Goal: Information Seeking & Learning: Learn about a topic

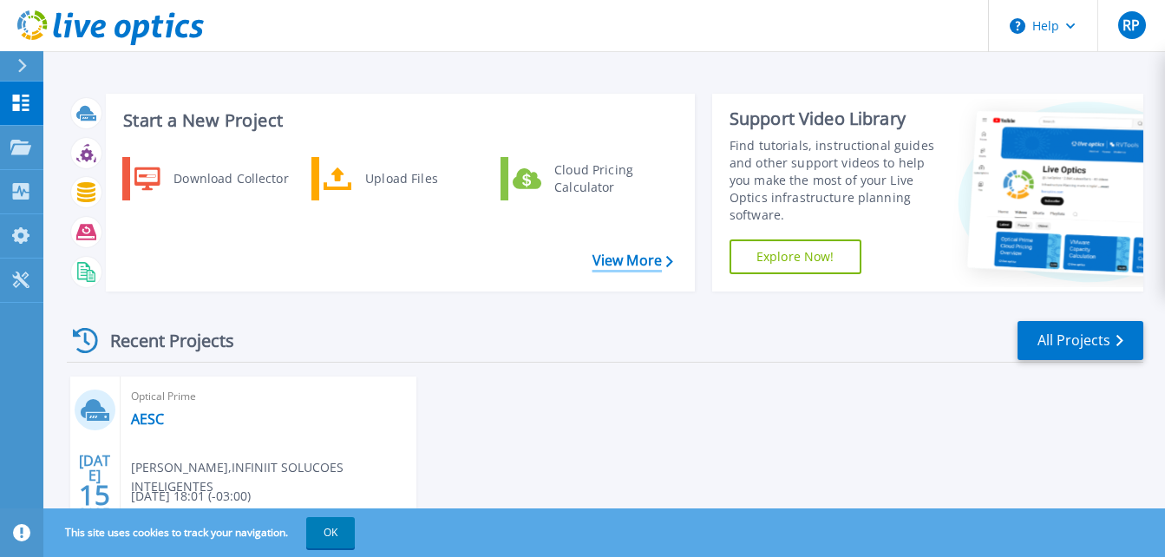
click at [621, 258] on link "View More" at bounding box center [632, 260] width 81 height 16
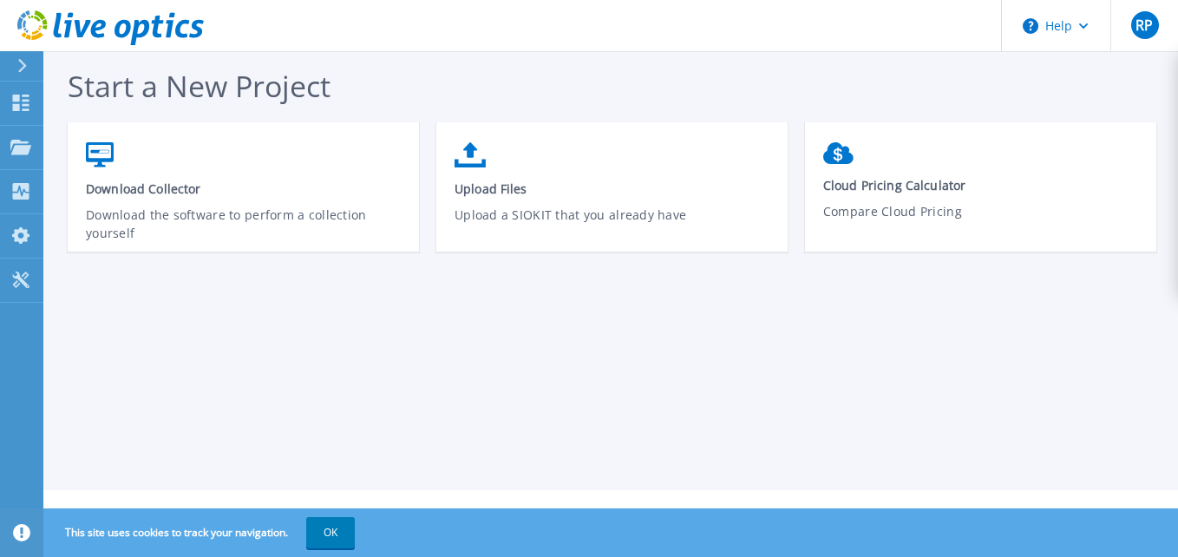
click at [23, 69] on icon at bounding box center [22, 66] width 10 height 14
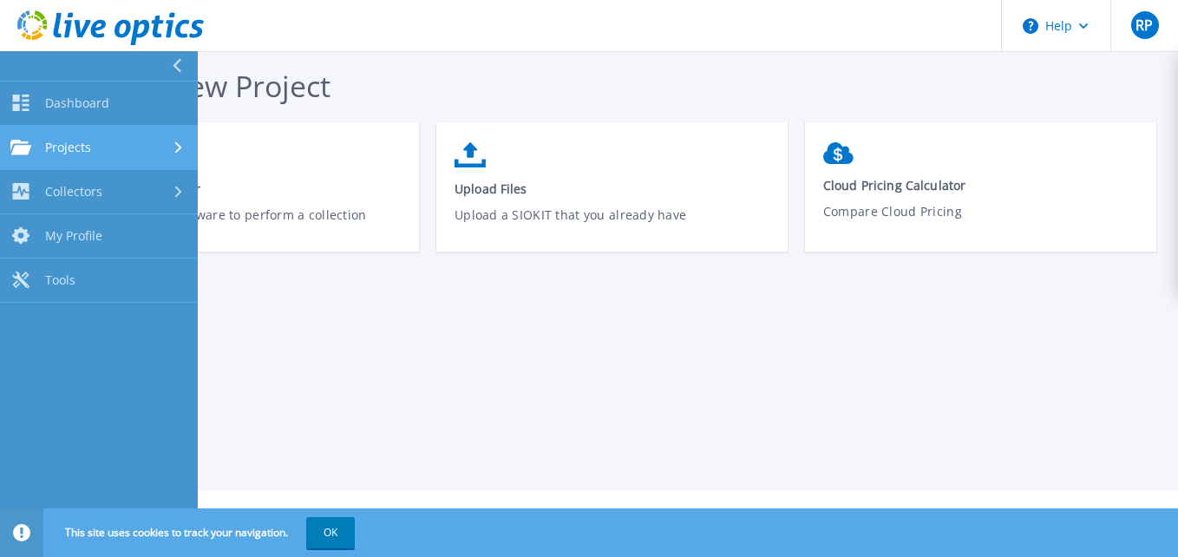
click at [90, 136] on link "Projects Projects" at bounding box center [99, 148] width 198 height 44
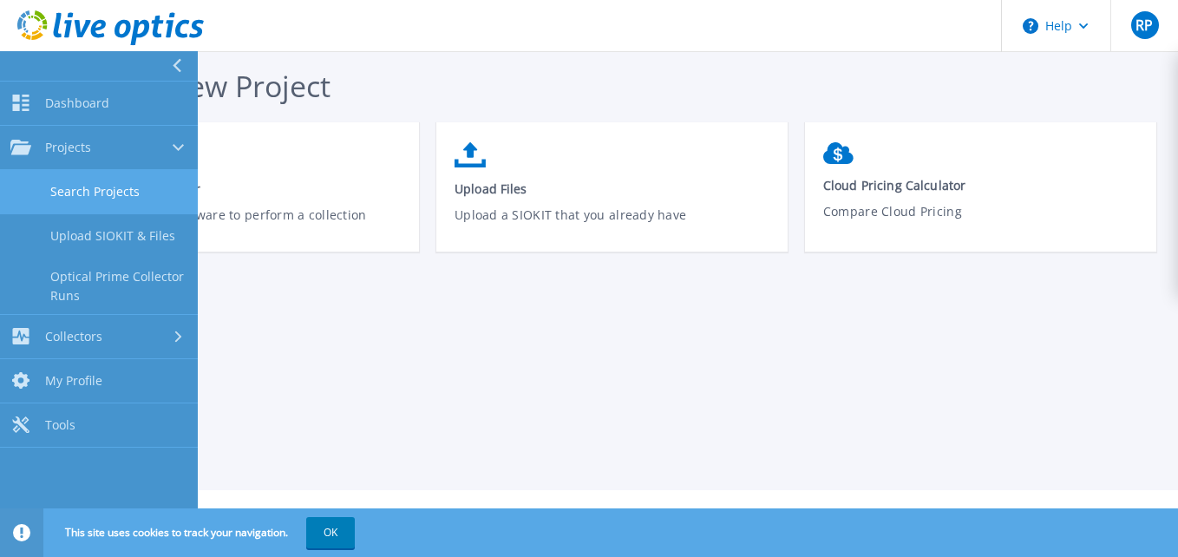
click at [118, 186] on link "Search Projects" at bounding box center [99, 192] width 198 height 44
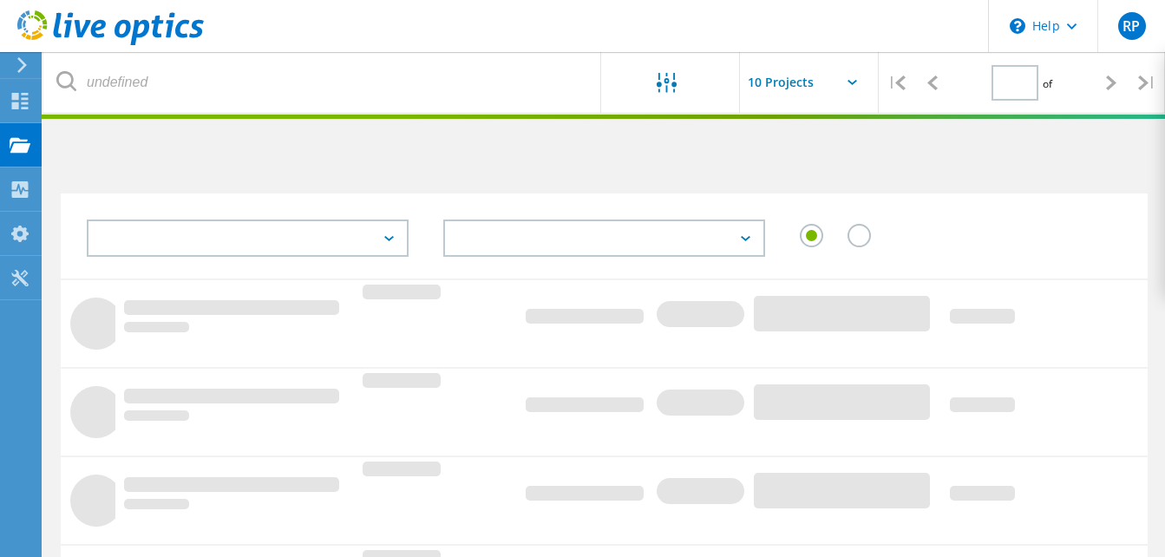
type input "1"
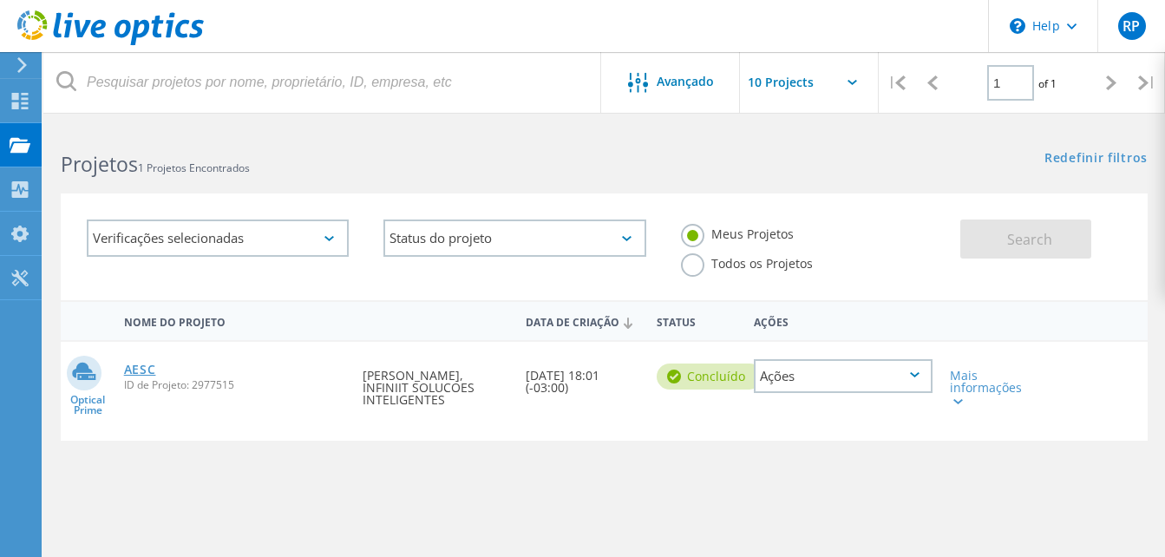
click at [142, 367] on link "AESC" at bounding box center [140, 369] width 32 height 12
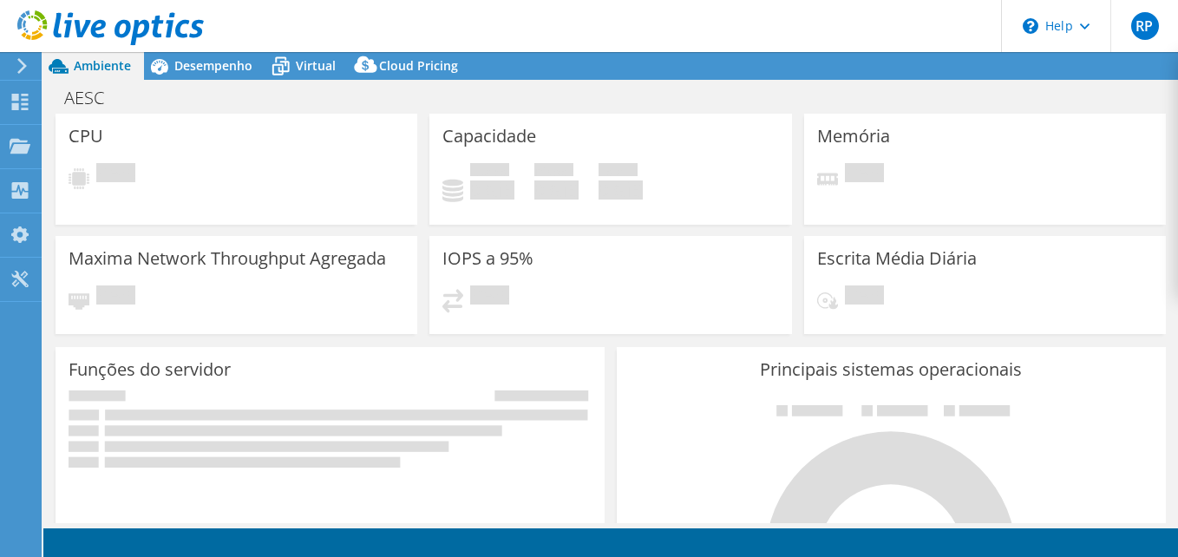
select select "SouthAmerica"
select select "BRL"
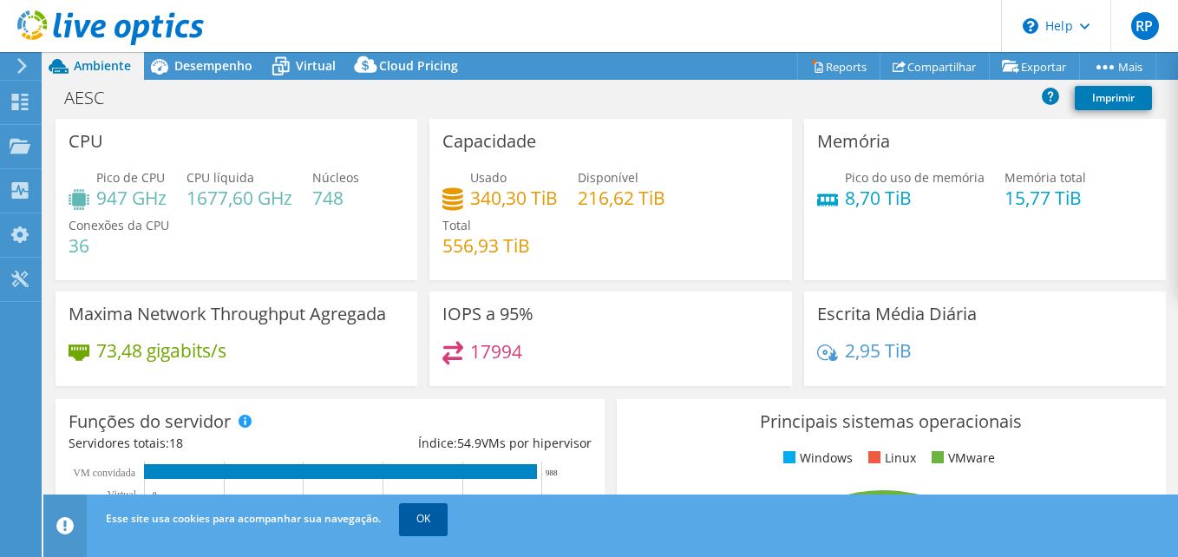
click at [431, 511] on link "OK" at bounding box center [423, 518] width 49 height 31
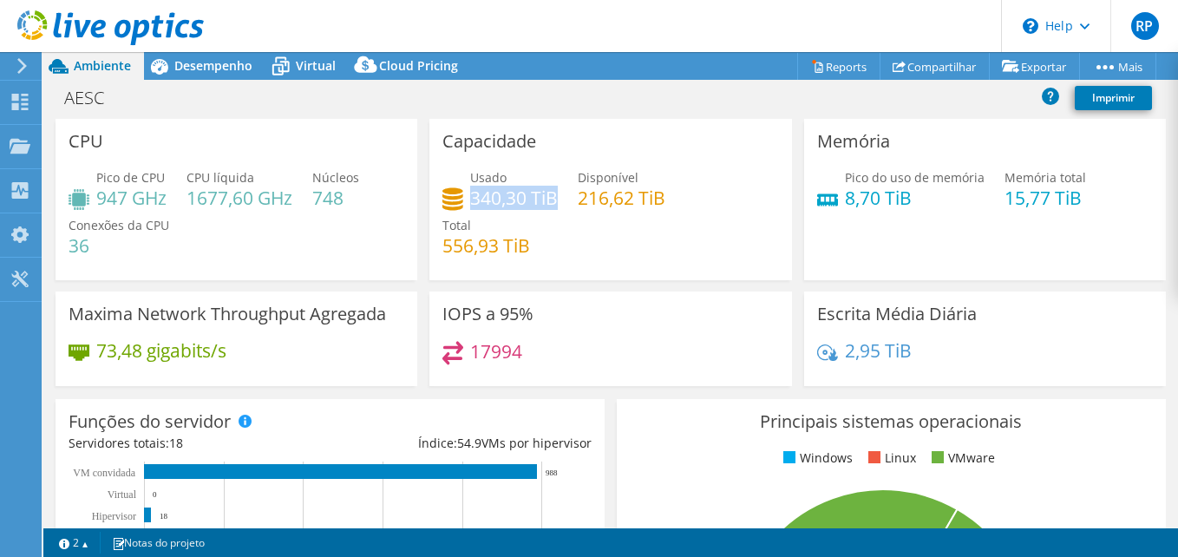
drag, startPoint x: 552, startPoint y: 199, endPoint x: 470, endPoint y: 202, distance: 82.4
click at [470, 202] on h4 "340,30 TiB" at bounding box center [514, 197] width 88 height 19
drag, startPoint x: 470, startPoint y: 202, endPoint x: 559, endPoint y: 256, distance: 104.3
click at [559, 256] on div "Usado 340,30 TiB Disponível 216,62 TiB Total 556,93 TiB" at bounding box center [610, 220] width 336 height 104
drag, startPoint x: 527, startPoint y: 245, endPoint x: 440, endPoint y: 243, distance: 87.6
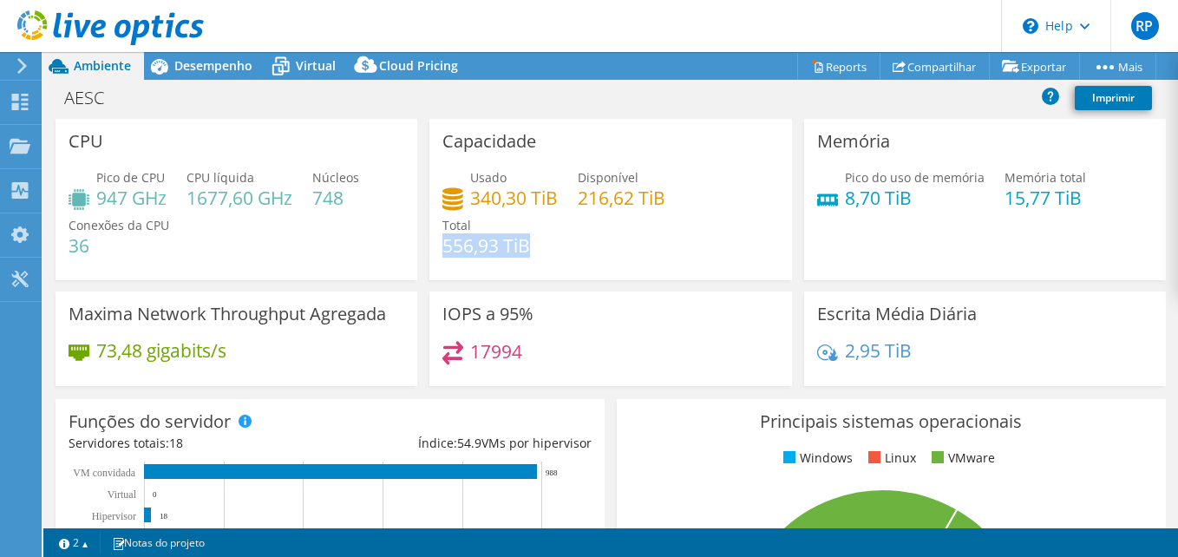
click at [442, 243] on div "Usado 340,30 TiB Disponível 216,62 TiB Total 556,93 TiB" at bounding box center [610, 220] width 336 height 104
click at [315, 59] on span "Virtual" at bounding box center [316, 65] width 40 height 16
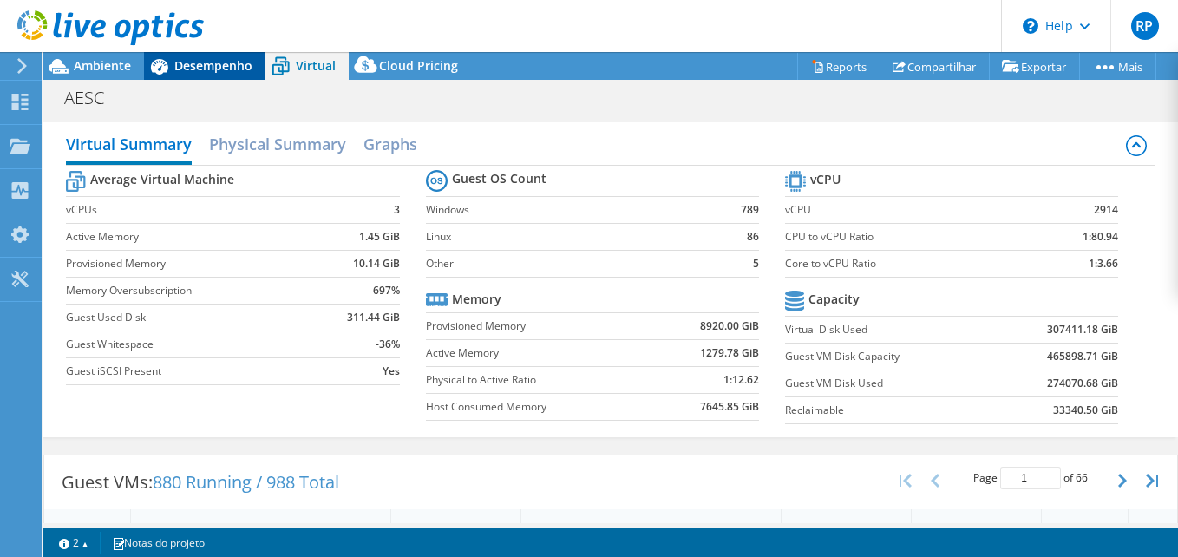
click at [210, 66] on span "Desempenho" at bounding box center [213, 65] width 78 height 16
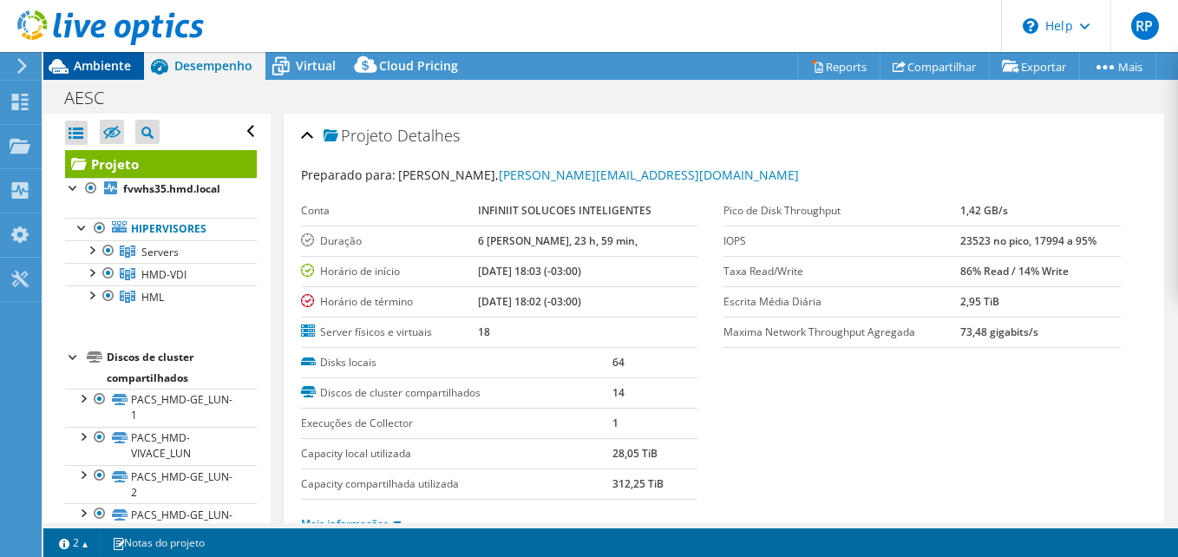
click at [91, 73] on span "Ambiente" at bounding box center [102, 65] width 57 height 16
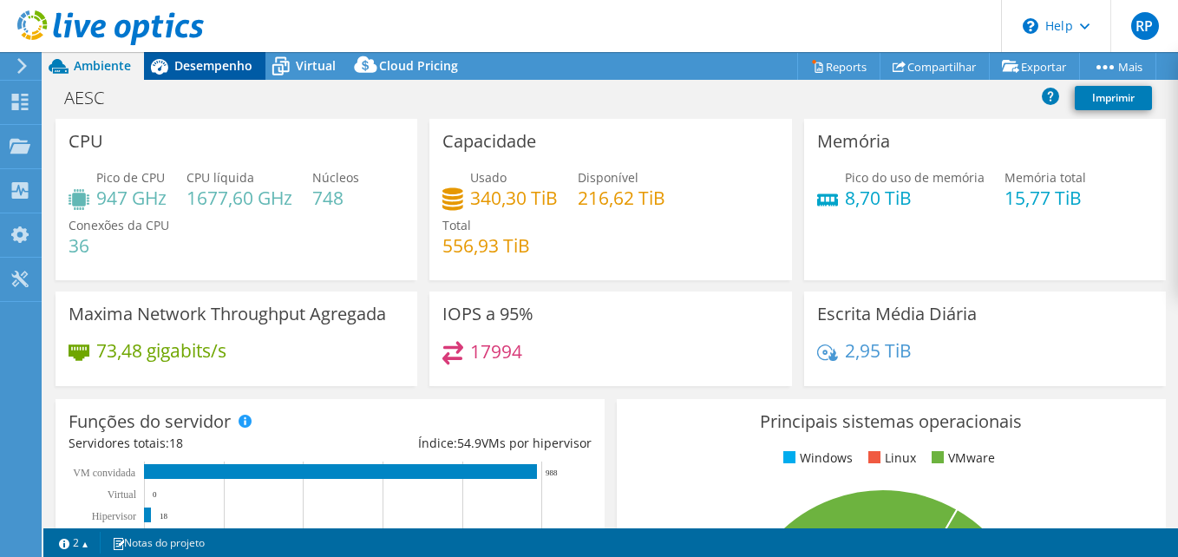
click at [208, 54] on div "Desempenho" at bounding box center [204, 66] width 121 height 28
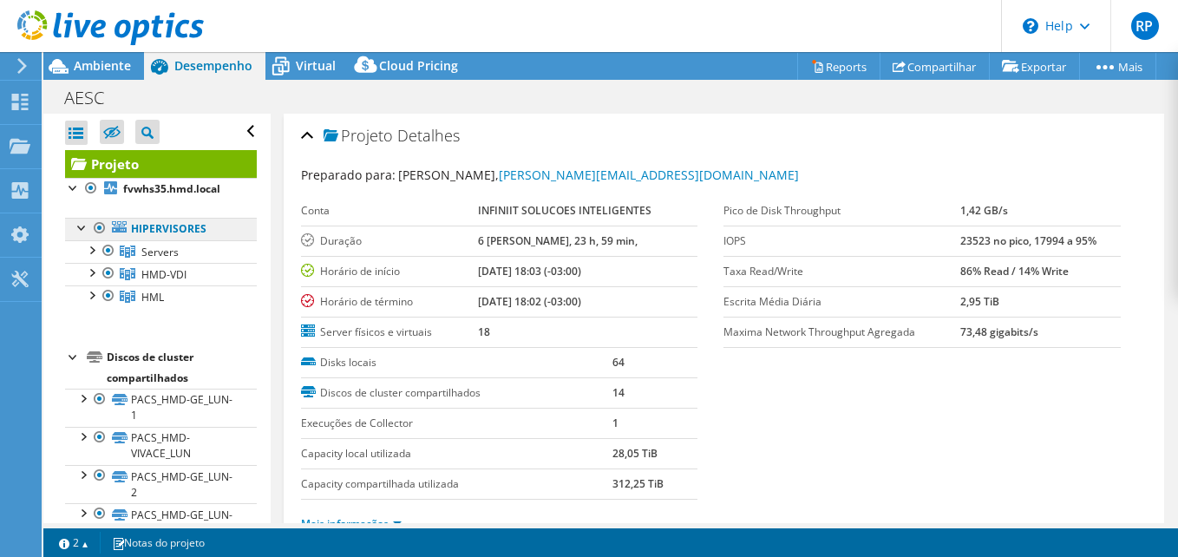
click at [162, 222] on link "Hipervisores" at bounding box center [161, 229] width 192 height 23
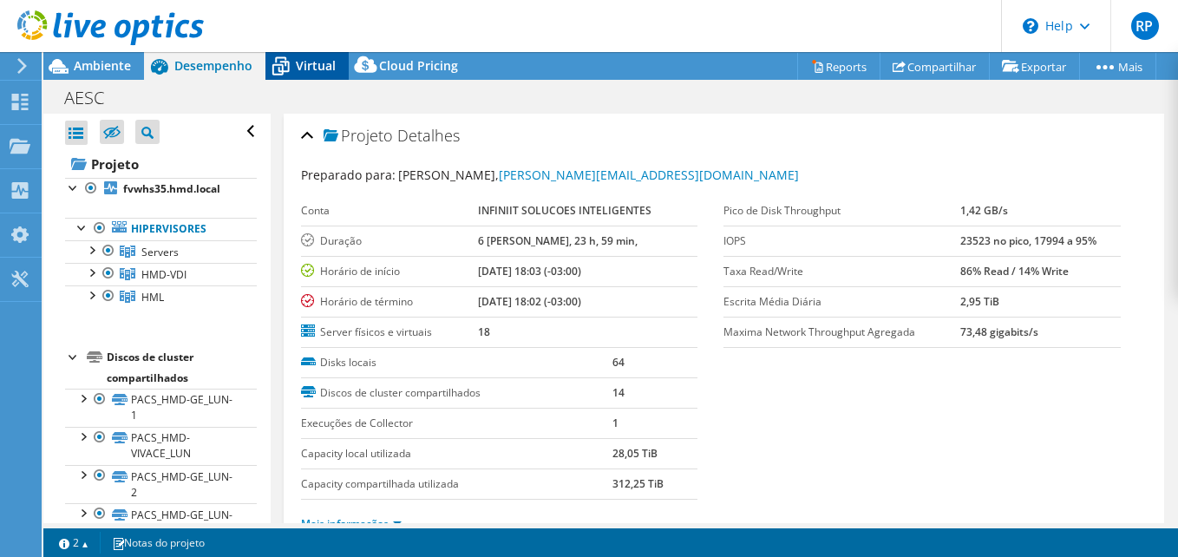
click at [296, 69] on span "Virtual" at bounding box center [316, 65] width 40 height 16
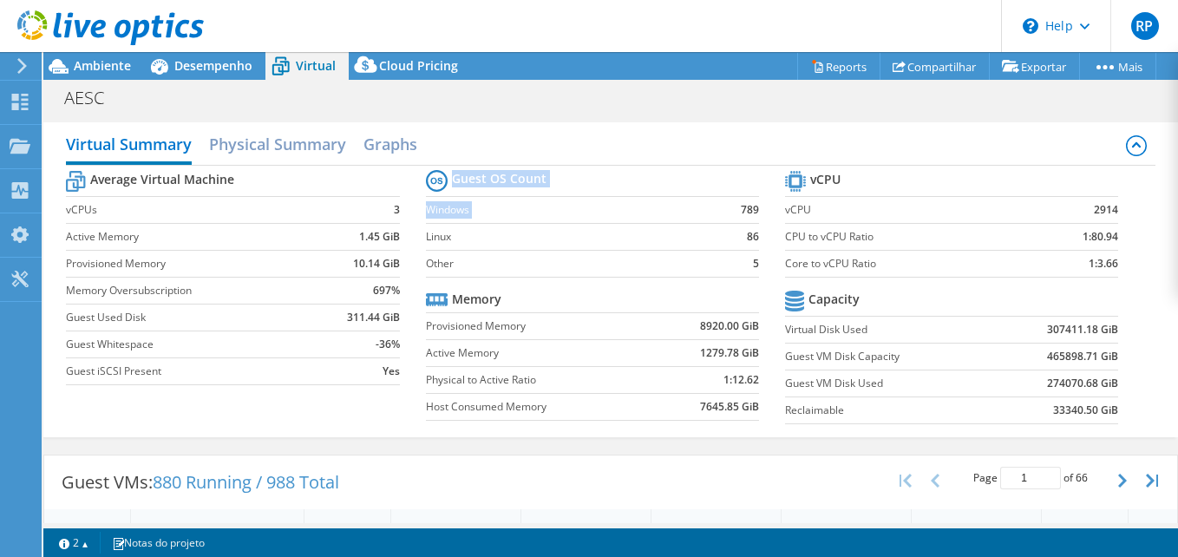
drag, startPoint x: 732, startPoint y: 210, endPoint x: 752, endPoint y: 210, distance: 19.9
click at [752, 210] on section "Guest OS Count Windows 789 Linux 86 Other 5 Memory Provisioned Memory 8920.00 G…" at bounding box center [605, 298] width 359 height 264
drag, startPoint x: 752, startPoint y: 210, endPoint x: 753, endPoint y: 252, distance: 42.5
click at [753, 252] on section "Guest OS Count Windows 789 Linux 86 Other 5 Memory Provisioned Memory 8920.00 G…" at bounding box center [605, 298] width 359 height 264
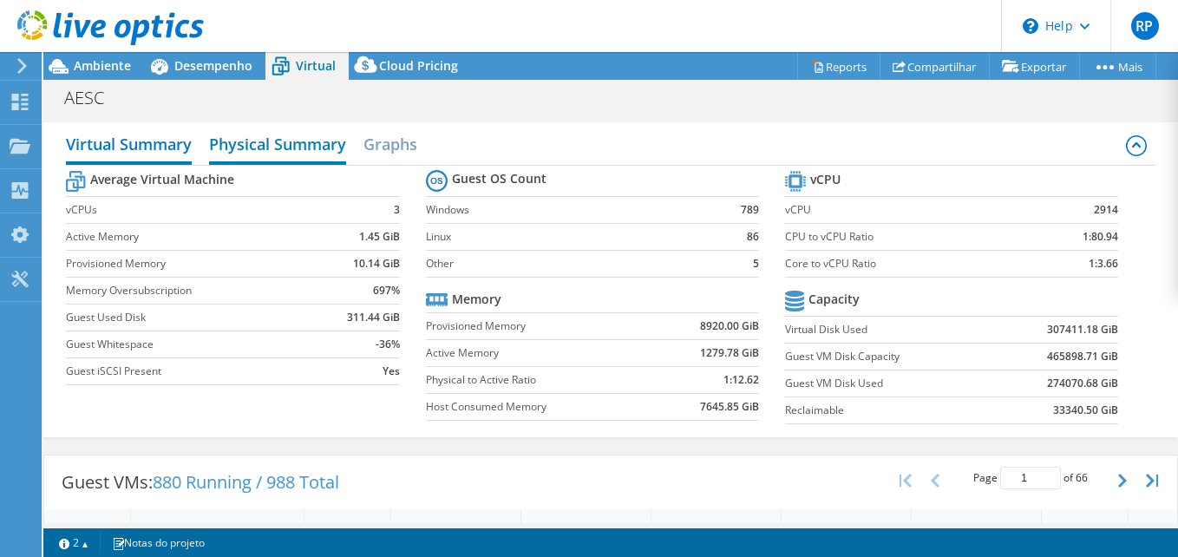
click at [285, 141] on h2 "Physical Summary" at bounding box center [277, 146] width 137 height 38
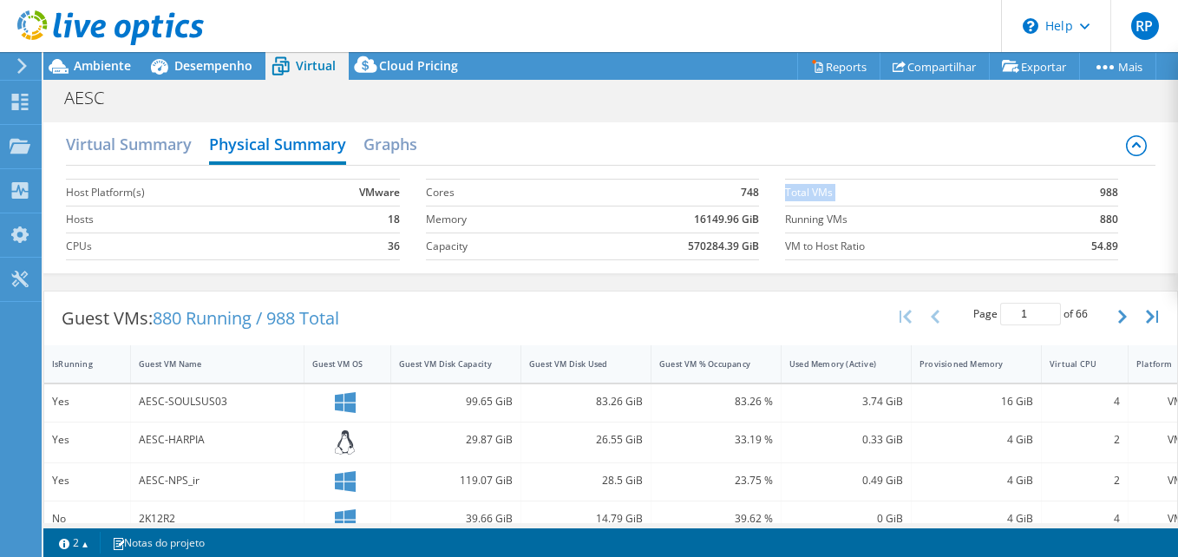
drag, startPoint x: 1083, startPoint y: 189, endPoint x: 1126, endPoint y: 194, distance: 42.8
click at [1126, 194] on section "Total VMs 988 Running VMs 880 VM to Host Ratio 54.89" at bounding box center [964, 219] width 359 height 99
click at [1153, 238] on div "Virtual Summary Physical Summary Graphs Host Platform(s) VMware Hosts 18 CPUs 3…" at bounding box center [610, 197] width 1134 height 151
drag, startPoint x: 1087, startPoint y: 191, endPoint x: 1121, endPoint y: 188, distance: 33.9
click at [1121, 188] on section "Total VMs 988 Running VMs 880 VM to Host Ratio 54.89" at bounding box center [964, 219] width 359 height 99
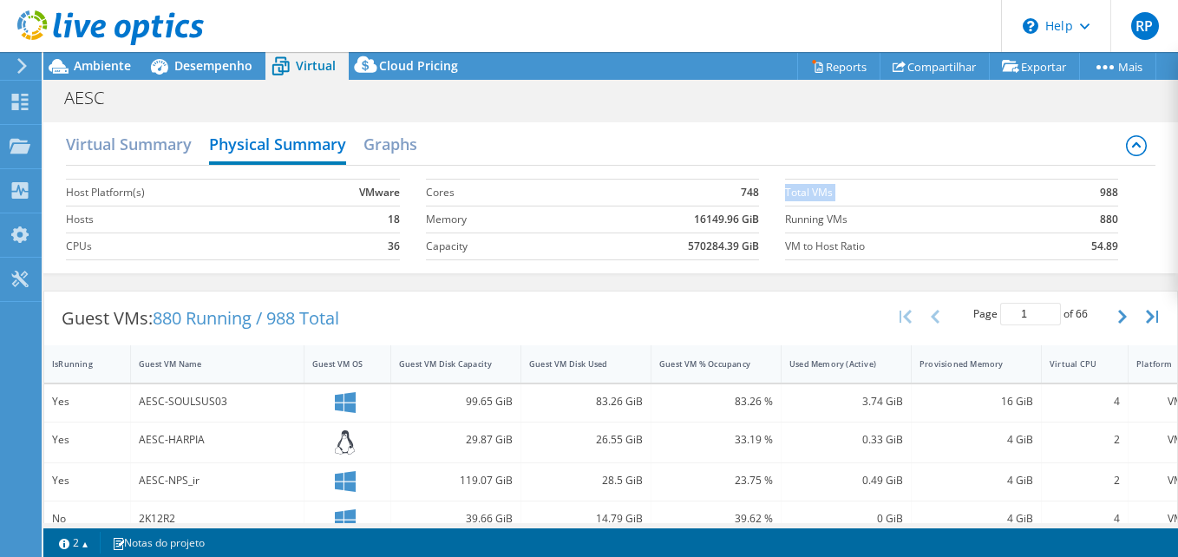
drag, startPoint x: 1121, startPoint y: 188, endPoint x: 1125, endPoint y: 220, distance: 32.3
click at [1125, 220] on section "Total VMs 988 Running VMs 880 VM to Host Ratio 54.89" at bounding box center [964, 219] width 359 height 99
drag, startPoint x: 1086, startPoint y: 221, endPoint x: 1112, endPoint y: 220, distance: 26.0
click at [1112, 220] on section "Total VMs 988 Running VMs 880 VM to Host Ratio 54.89" at bounding box center [964, 219] width 359 height 99
drag, startPoint x: 1112, startPoint y: 220, endPoint x: 1137, endPoint y: 245, distance: 35.0
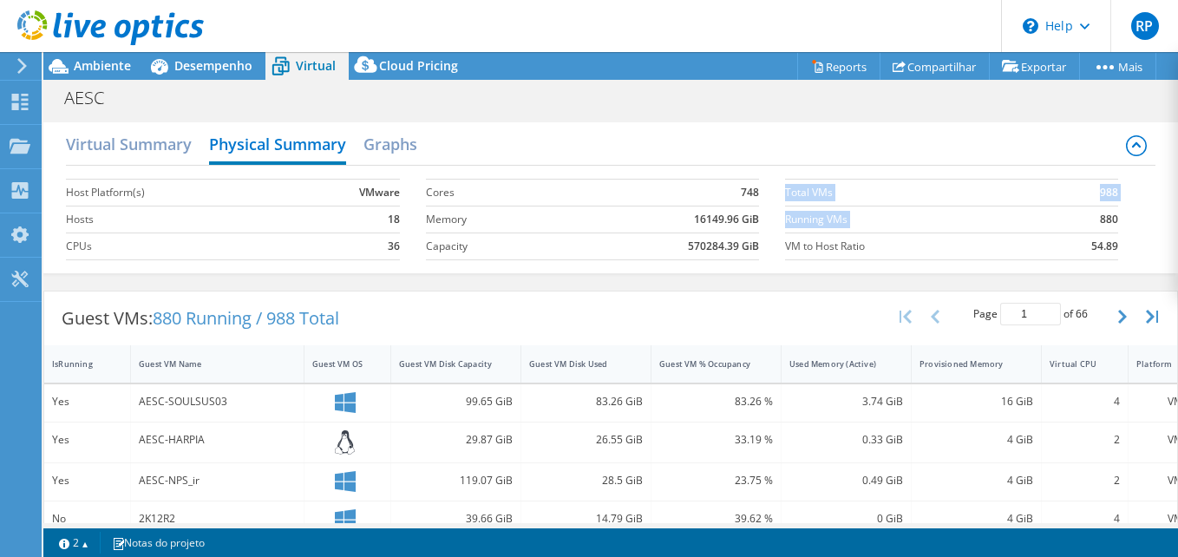
click at [1137, 245] on div "Host Platform(s) VMware Hosts 18 CPUs 36 Cores 748 Memory 16149.96 GiB Capacity…" at bounding box center [610, 217] width 1089 height 103
click at [156, 140] on h2 "Virtual Summary" at bounding box center [129, 146] width 126 height 38
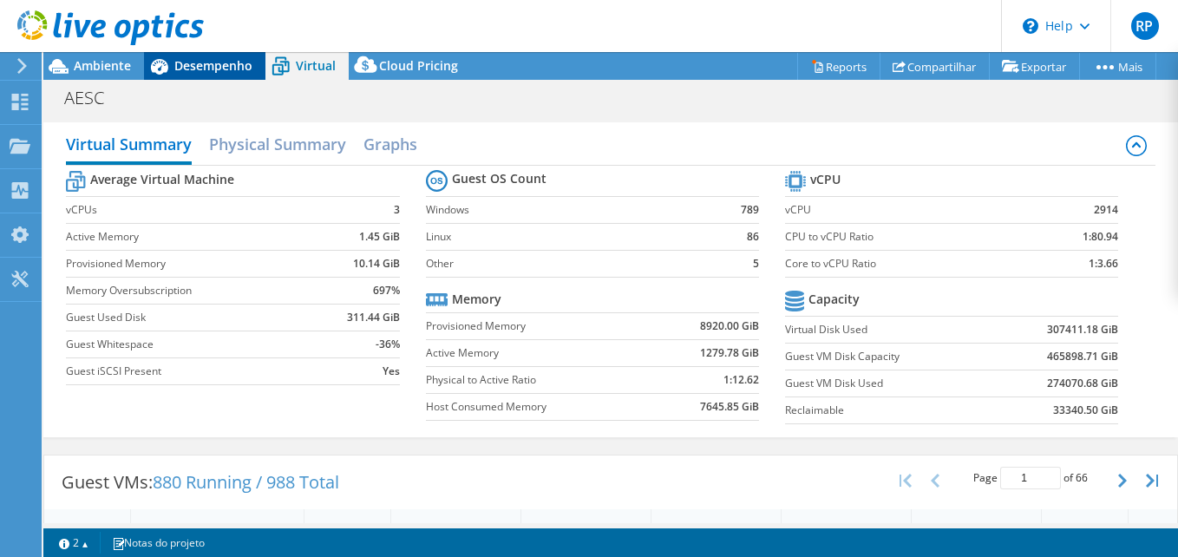
click at [209, 62] on span "Desempenho" at bounding box center [213, 65] width 78 height 16
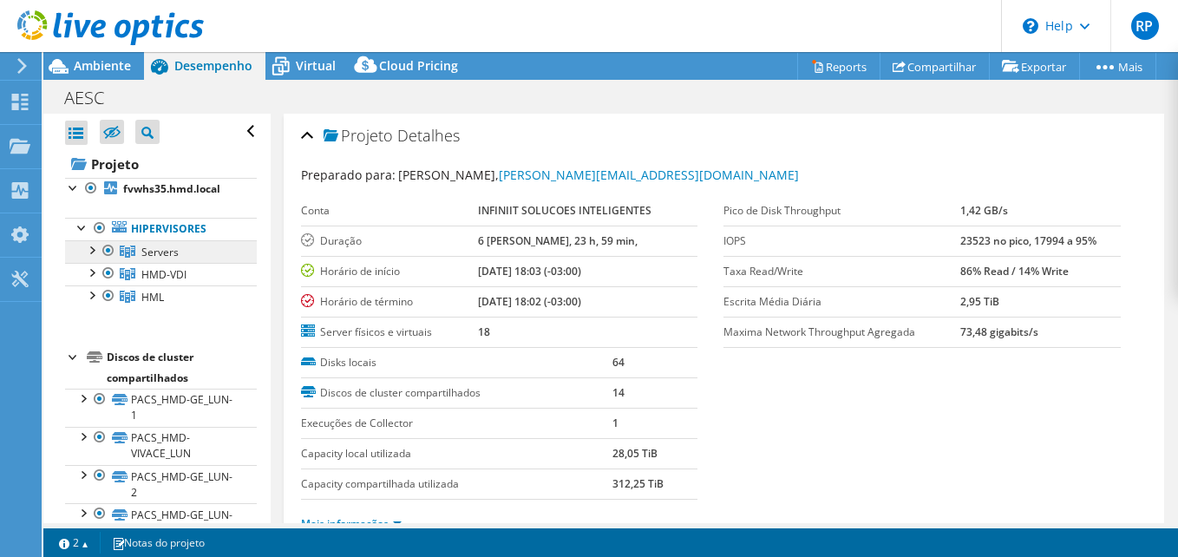
click at [152, 249] on span "Servers" at bounding box center [159, 252] width 37 height 15
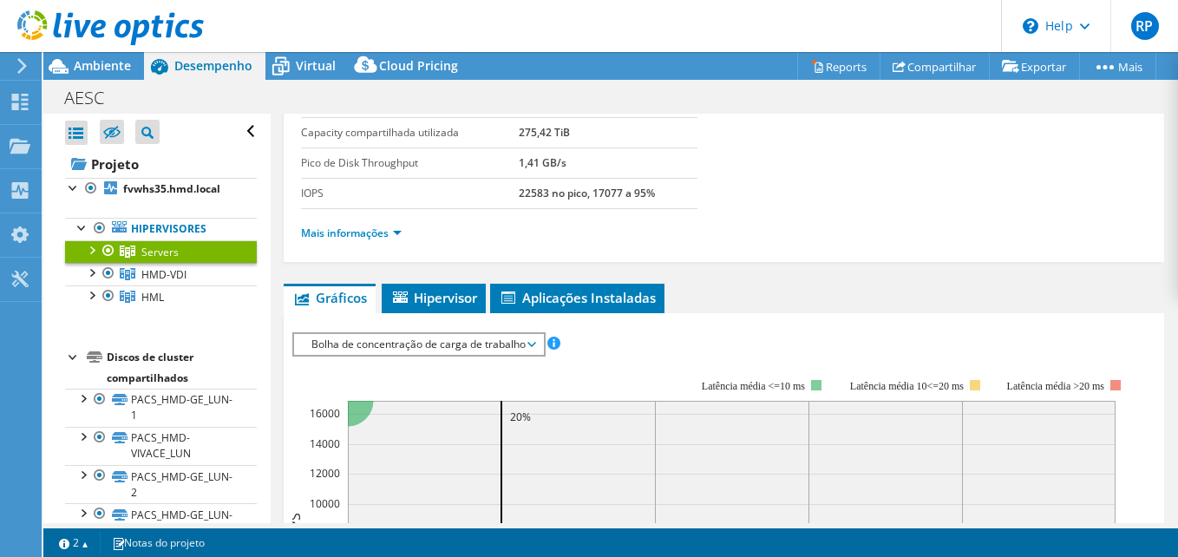
scroll to position [173, 0]
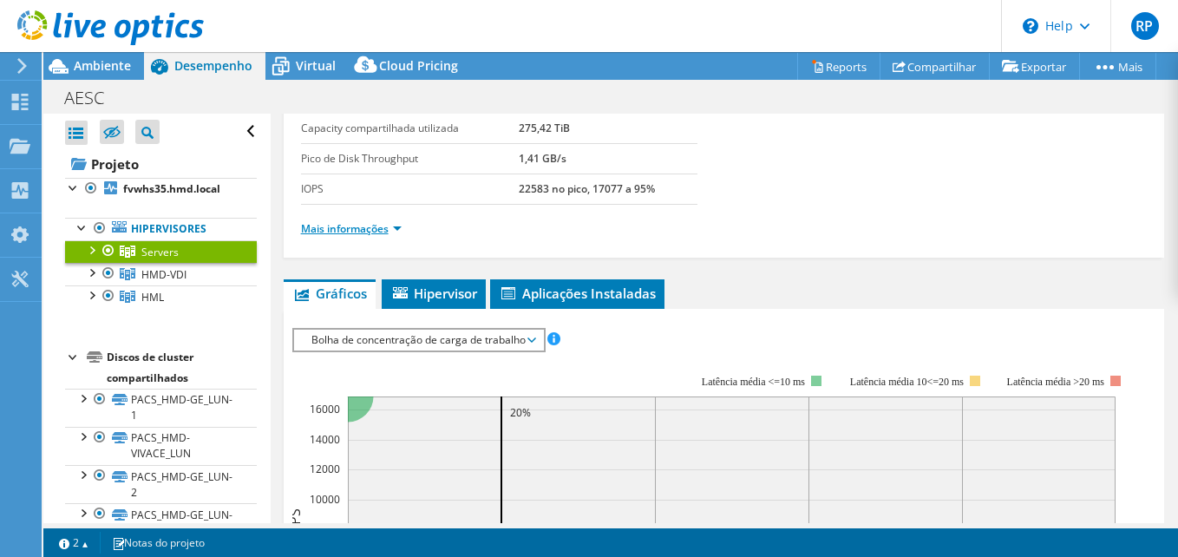
click at [398, 226] on link "Mais informações" at bounding box center [351, 228] width 101 height 15
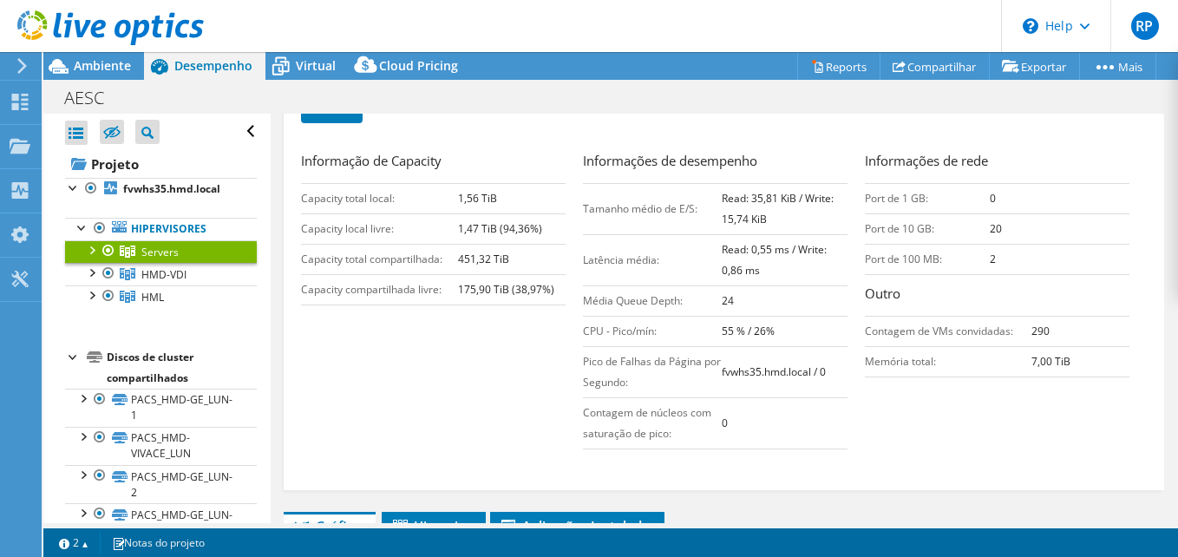
scroll to position [434, 0]
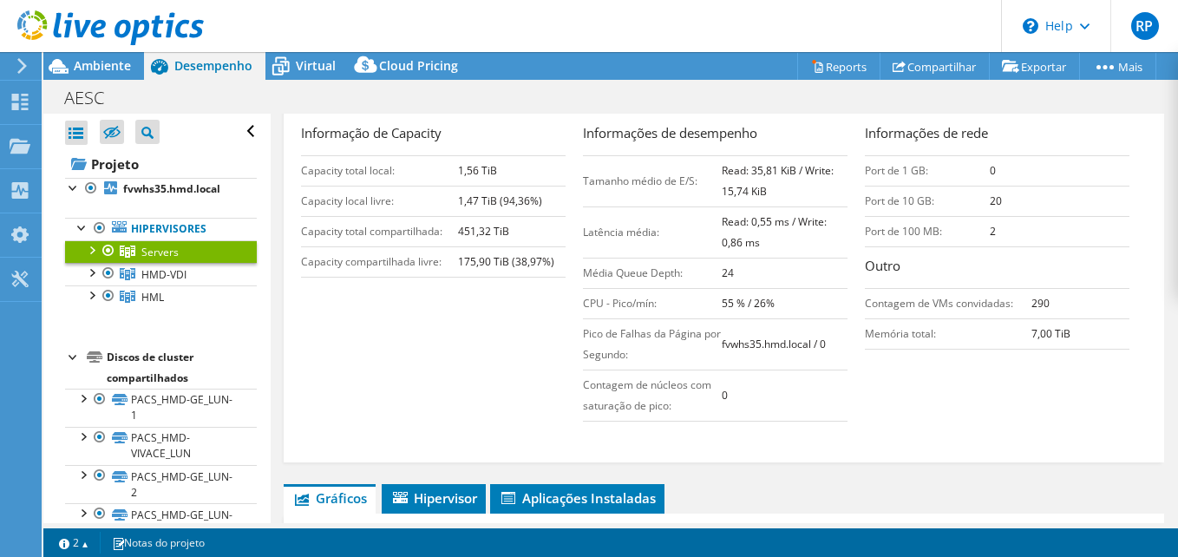
drag, startPoint x: 1044, startPoint y: 302, endPoint x: 1009, endPoint y: 300, distance: 35.6
click at [1009, 300] on tr "Contagem de VMs convidadas: 290" at bounding box center [997, 303] width 264 height 30
click at [916, 401] on div "Informação de Capacity Capacity total local: 1,56 TiB Capacity local livre: 1,4…" at bounding box center [724, 276] width 846 height 307
drag, startPoint x: 1013, startPoint y: 302, endPoint x: 1076, endPoint y: 303, distance: 63.3
click at [1076, 303] on tr "Contagem de VMs convidadas: 290" at bounding box center [997, 303] width 264 height 30
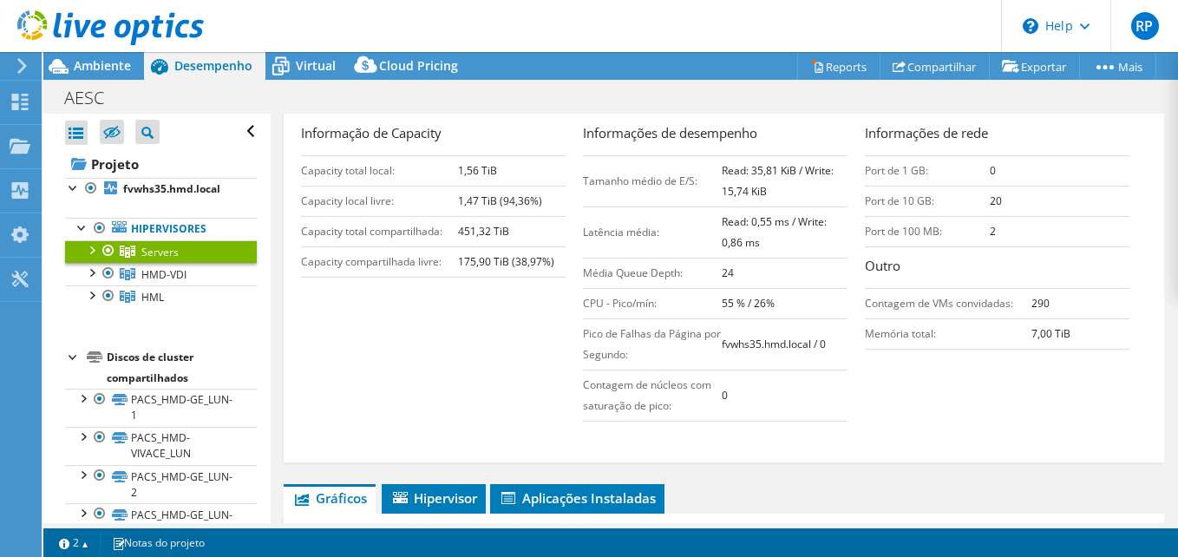
click at [890, 442] on div "Nome do cluster Servers Salvar Informação de Capacity Capacity total local: 1,5…" at bounding box center [724, 225] width 846 height 465
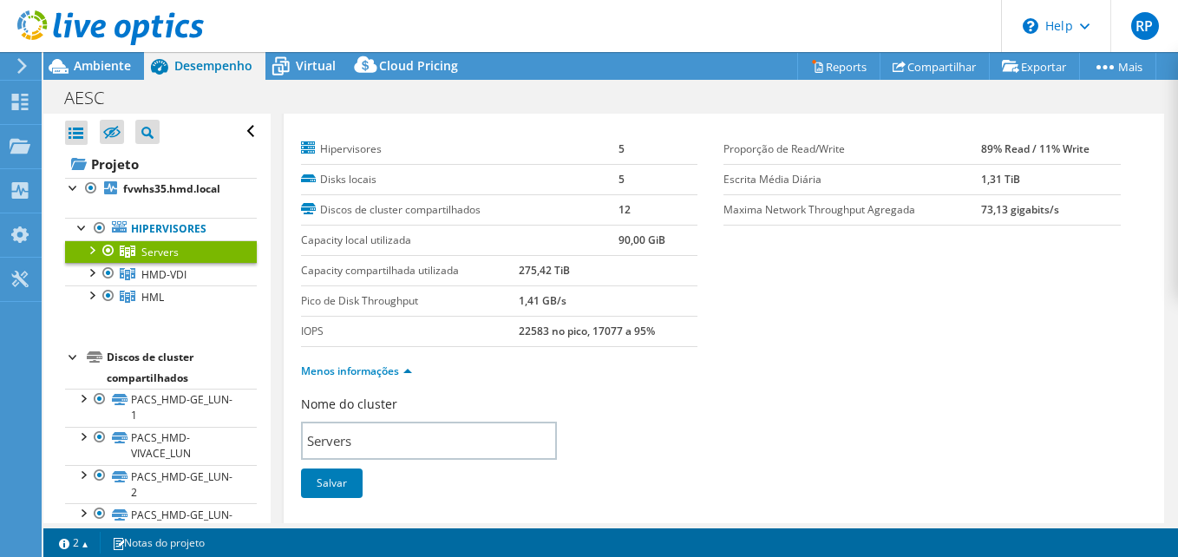
scroll to position [0, 0]
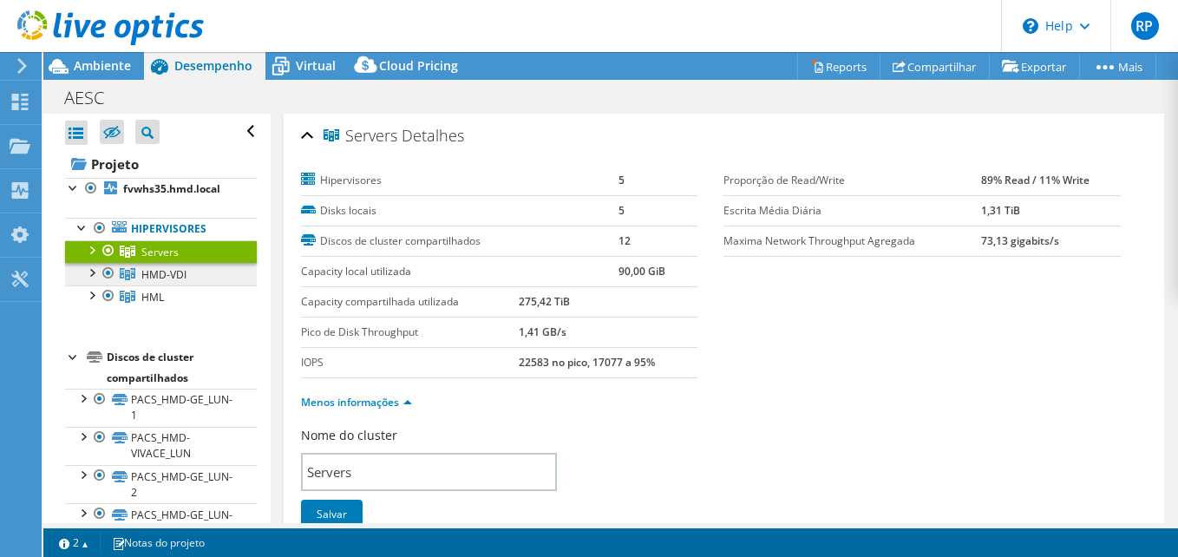
click at [166, 259] on span "HMD-VDI" at bounding box center [159, 252] width 37 height 15
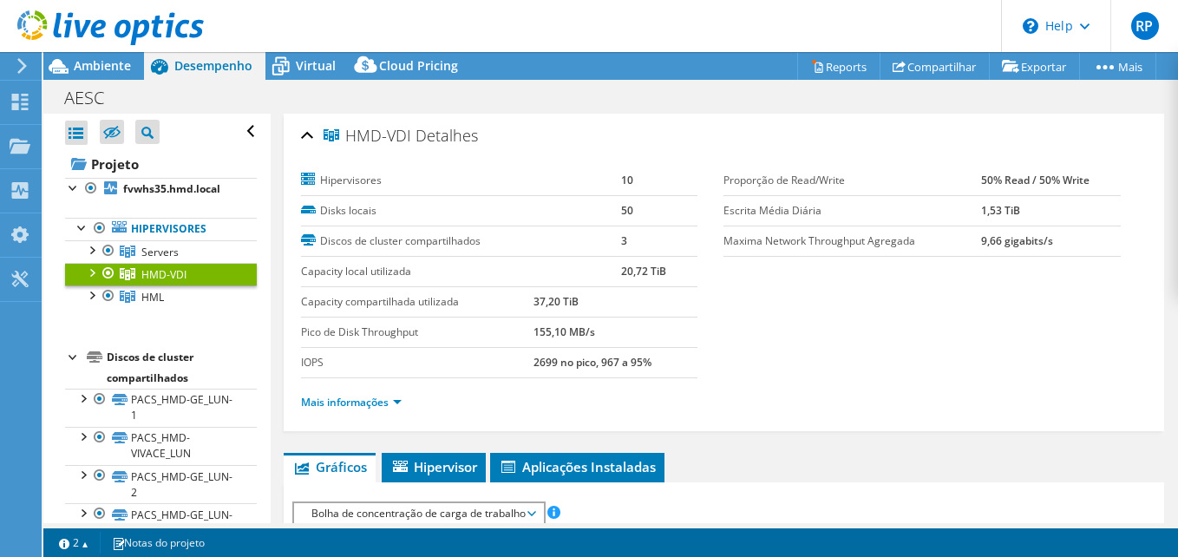
click at [369, 393] on li "Mais informações" at bounding box center [356, 402] width 111 height 19
click at [396, 406] on link "Mais informações" at bounding box center [351, 402] width 101 height 15
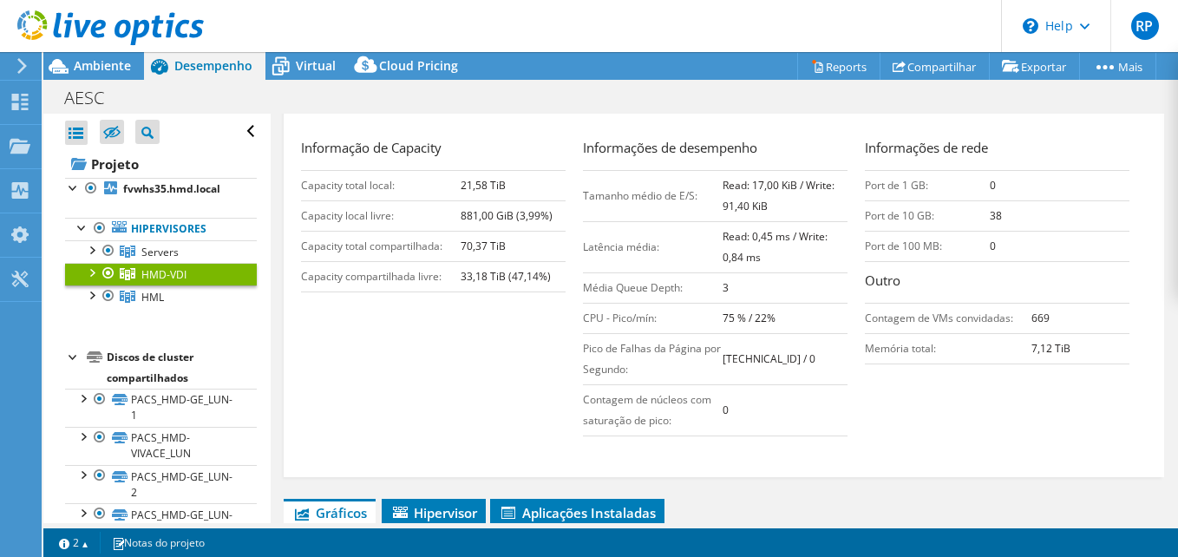
scroll to position [434, 0]
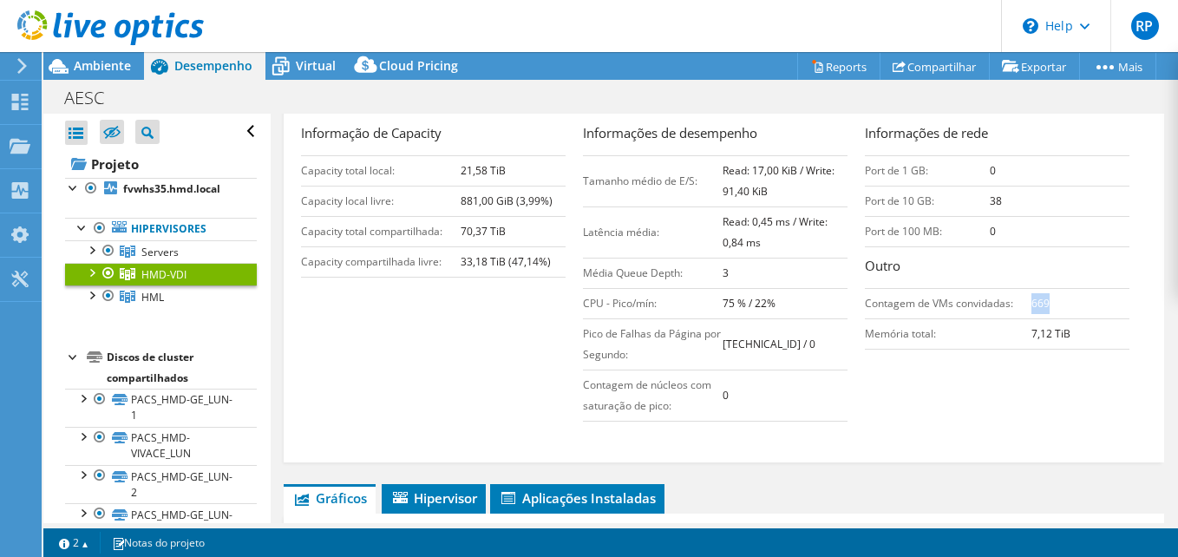
drag, startPoint x: 1048, startPoint y: 304, endPoint x: 1020, endPoint y: 305, distance: 27.8
click at [1031, 305] on td "669" at bounding box center [1080, 303] width 98 height 30
click at [152, 259] on span "HML" at bounding box center [159, 252] width 37 height 15
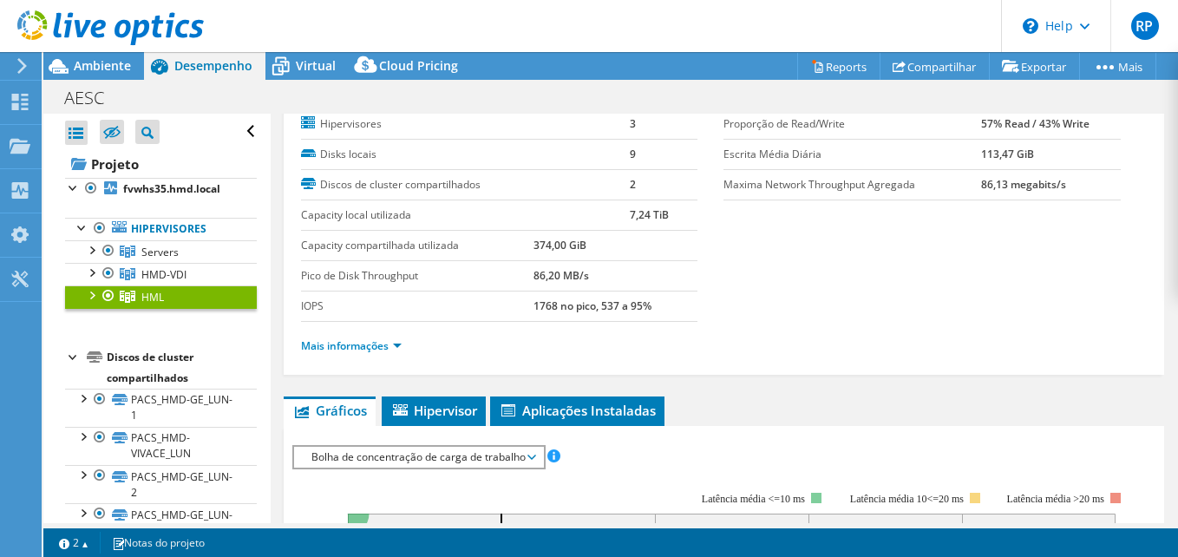
scroll to position [87, 0]
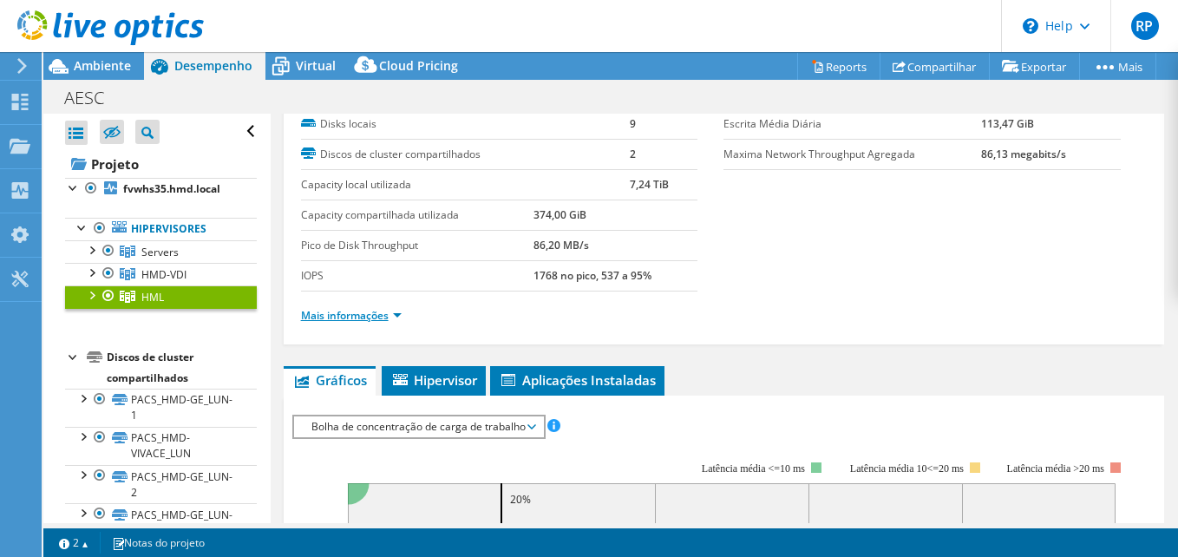
click at [394, 314] on link "Mais informações" at bounding box center [351, 315] width 101 height 15
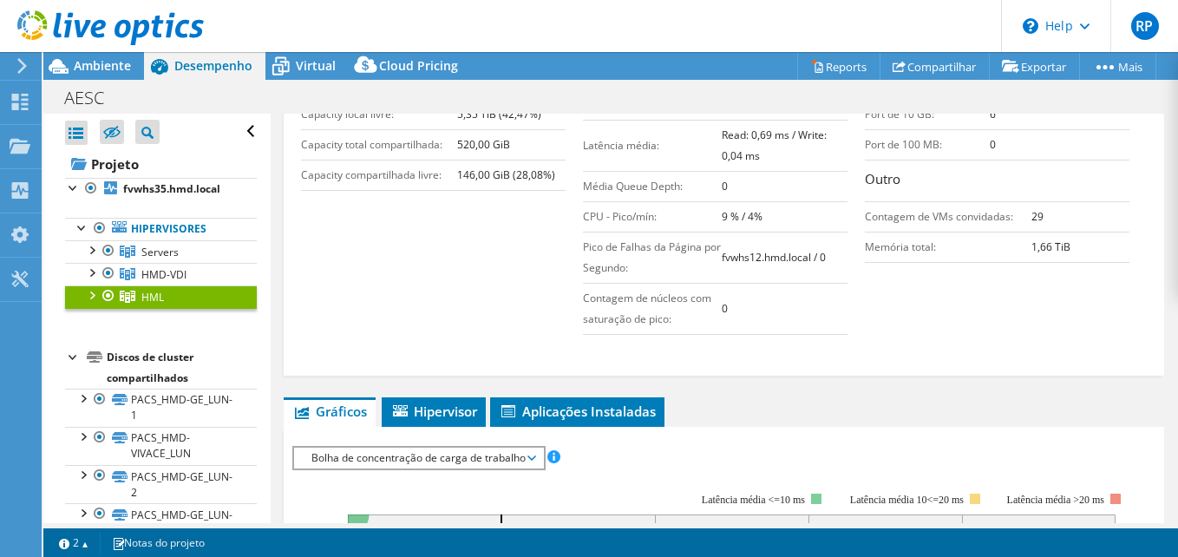
scroll to position [434, 0]
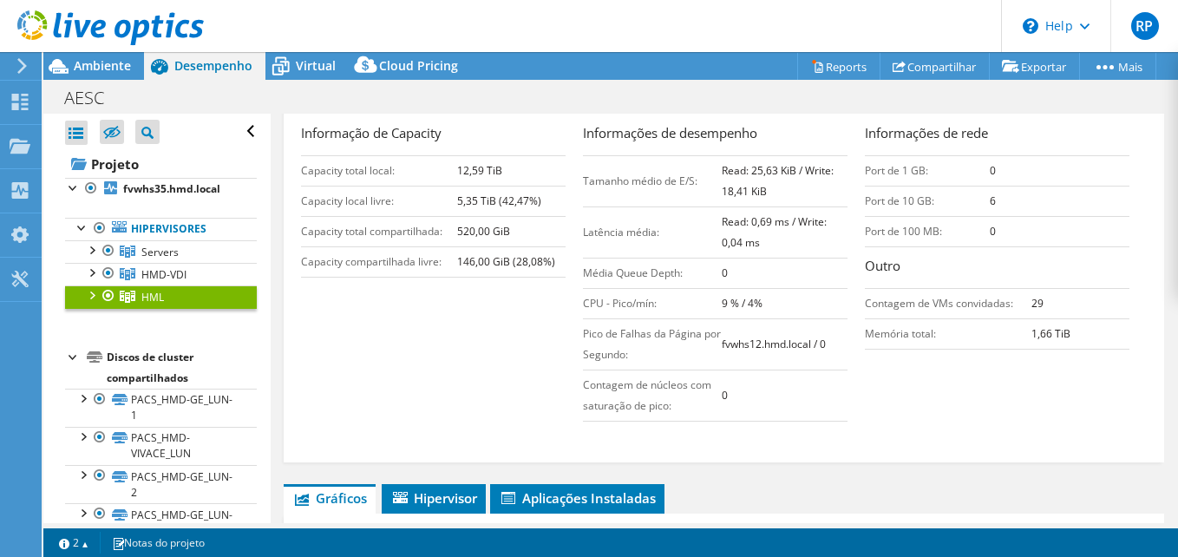
click at [1019, 304] on tr "Contagem de VMs convidadas: 29" at bounding box center [997, 303] width 264 height 30
click at [99, 65] on span "Ambiente" at bounding box center [102, 65] width 57 height 16
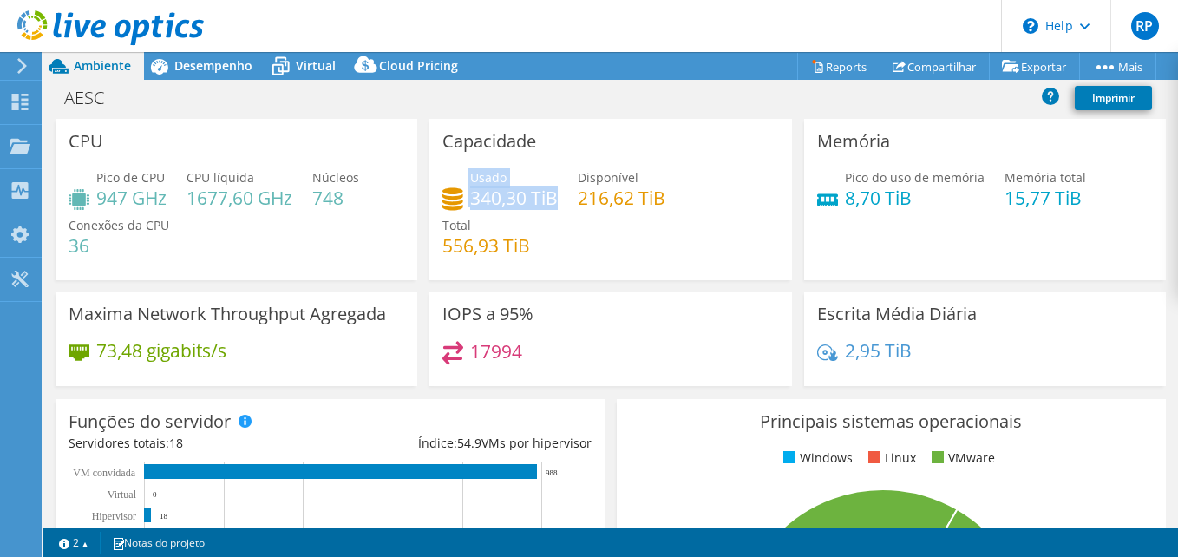
drag, startPoint x: 552, startPoint y: 199, endPoint x: 464, endPoint y: 200, distance: 88.5
click at [464, 200] on div "Usado 340,30 TiB" at bounding box center [499, 187] width 115 height 39
drag, startPoint x: 464, startPoint y: 200, endPoint x: 586, endPoint y: 225, distance: 124.7
click at [584, 224] on div "Usado 340,30 TiB Disponível 216,62 TiB Total 556,93 TiB" at bounding box center [610, 220] width 336 height 104
click at [214, 63] on span "Desempenho" at bounding box center [213, 65] width 78 height 16
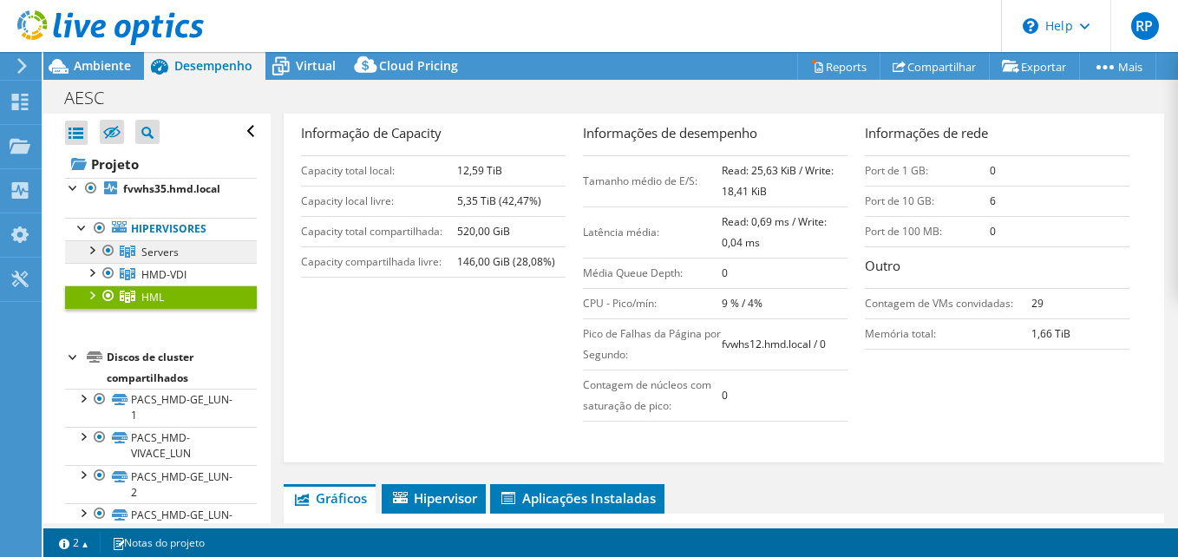
click at [166, 255] on span "Servers" at bounding box center [159, 252] width 37 height 15
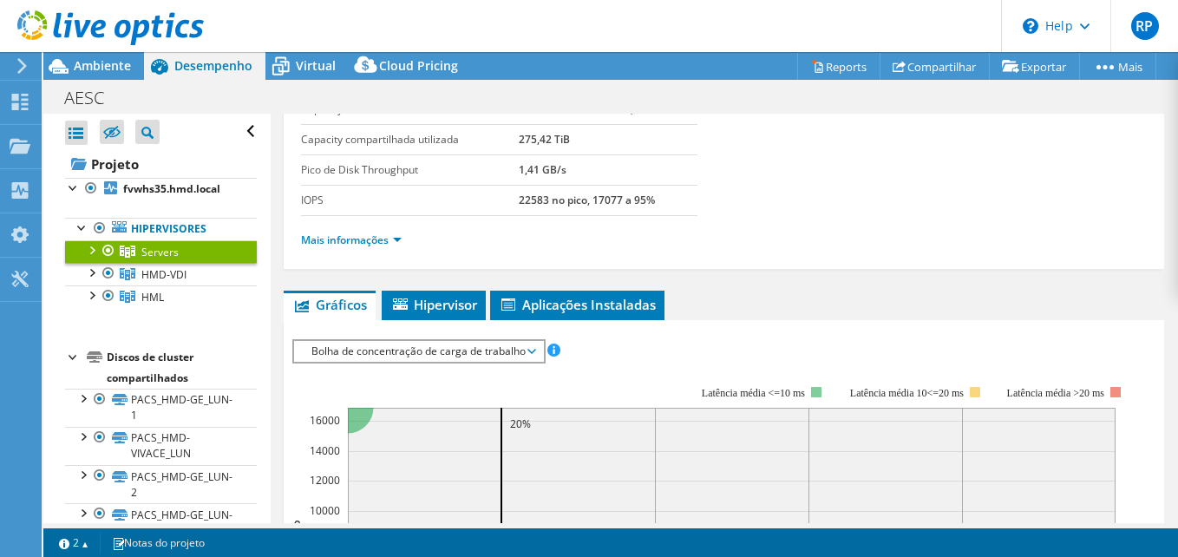
scroll to position [0, 0]
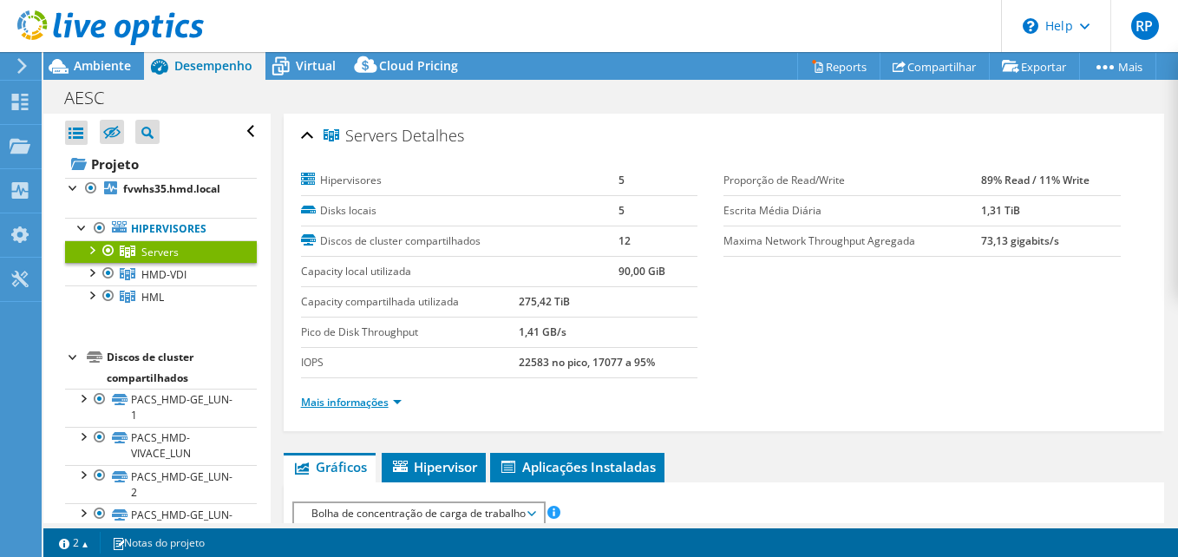
click at [390, 404] on link "Mais informações" at bounding box center [351, 402] width 101 height 15
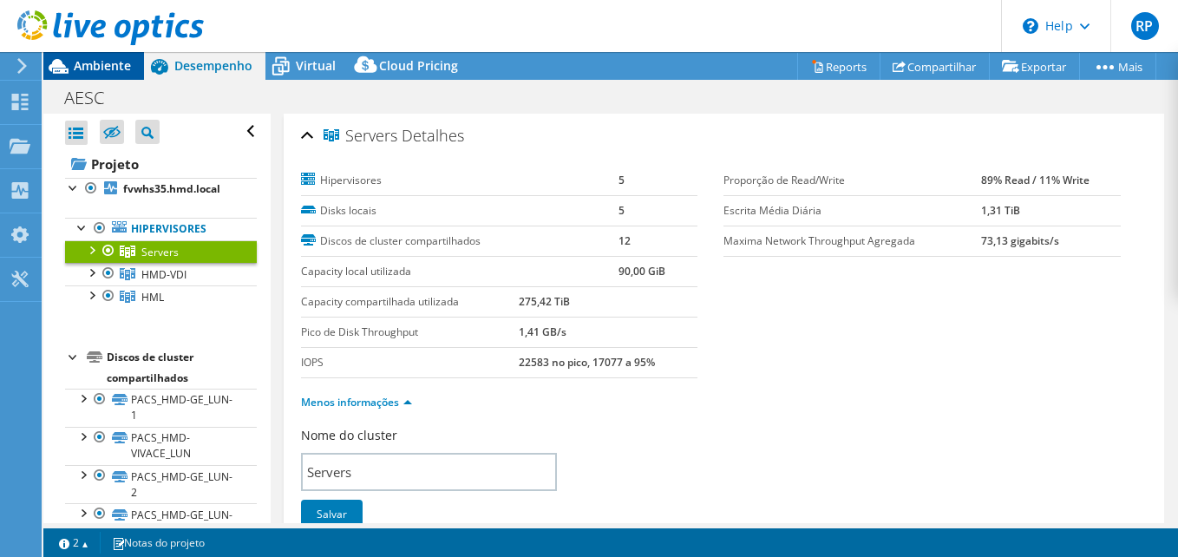
click at [87, 69] on span "Ambiente" at bounding box center [102, 65] width 57 height 16
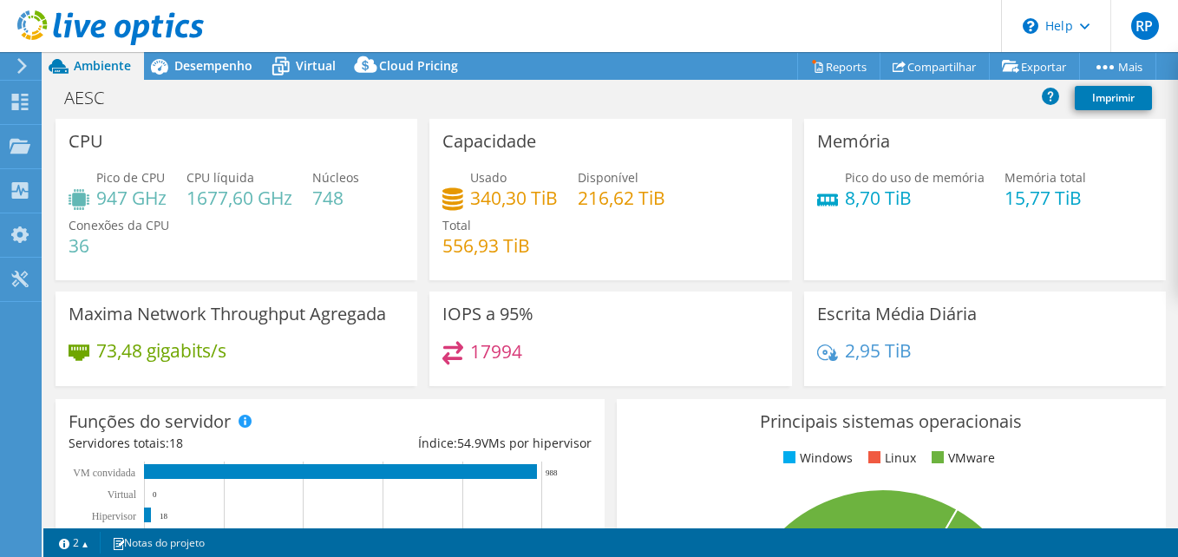
click at [220, 80] on div "AESC Imprimir" at bounding box center [610, 99] width 1134 height 39
click at [193, 63] on span "Desempenho" at bounding box center [213, 65] width 78 height 16
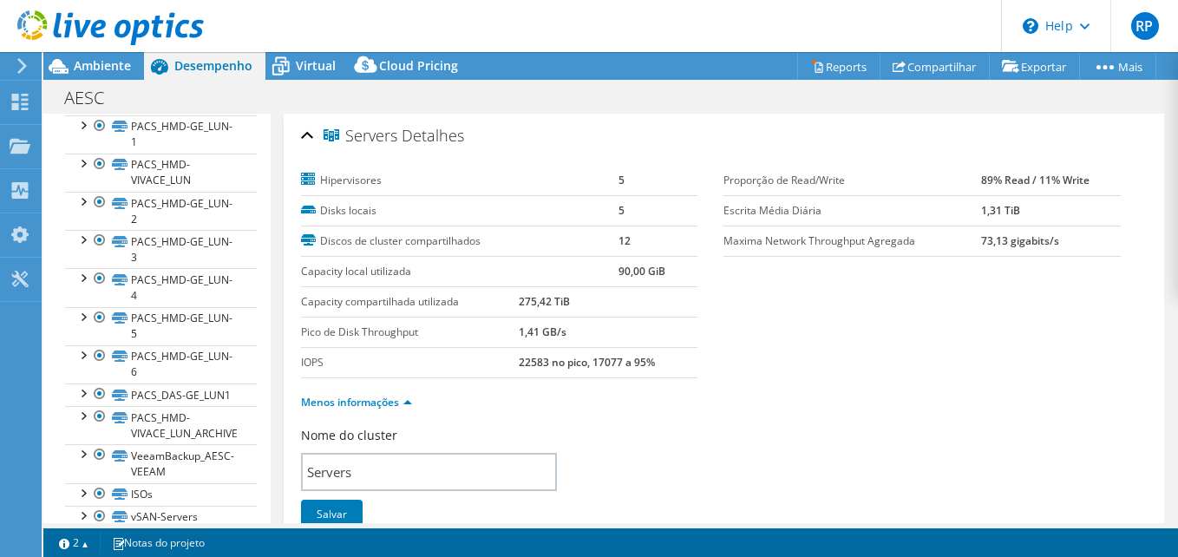
scroll to position [360, 0]
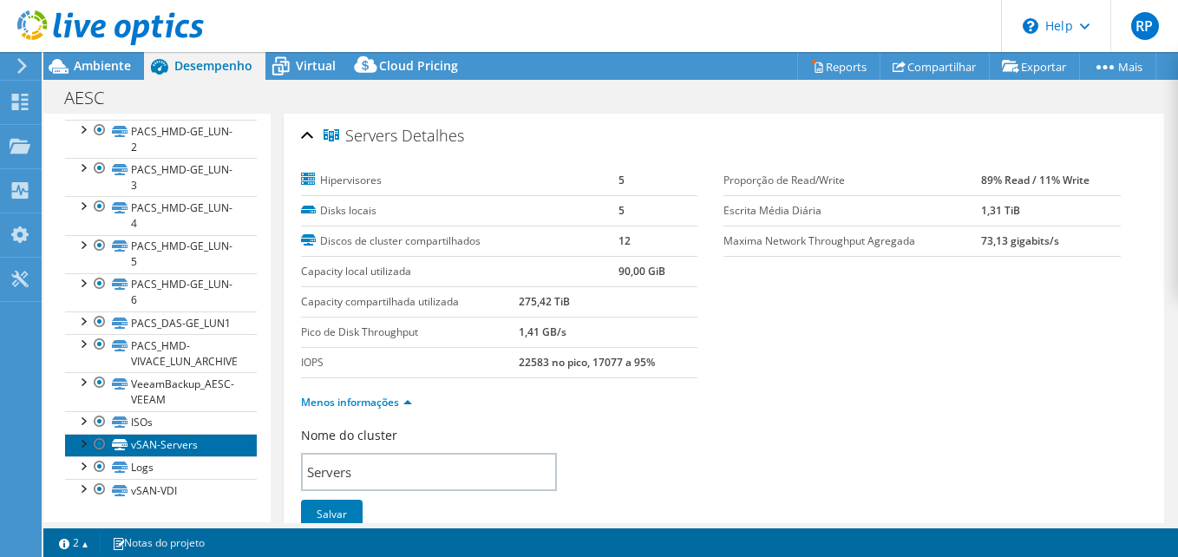
click at [176, 449] on link "vSAN-Servers" at bounding box center [161, 445] width 192 height 23
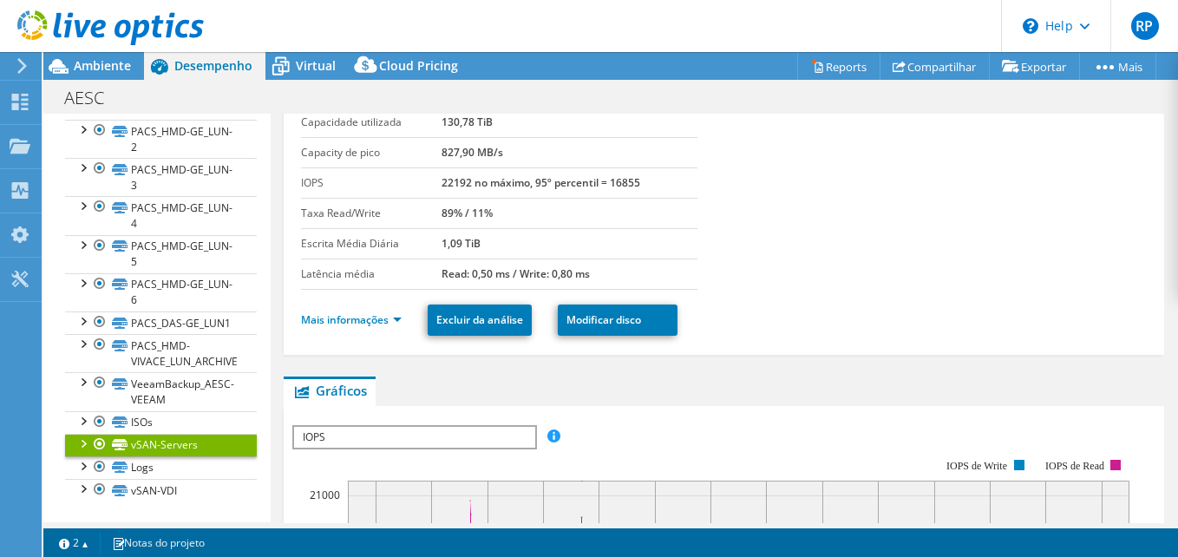
scroll to position [87, 0]
click at [398, 329] on li "Mais informações" at bounding box center [356, 321] width 111 height 19
click at [392, 322] on link "Mais informações" at bounding box center [351, 321] width 101 height 15
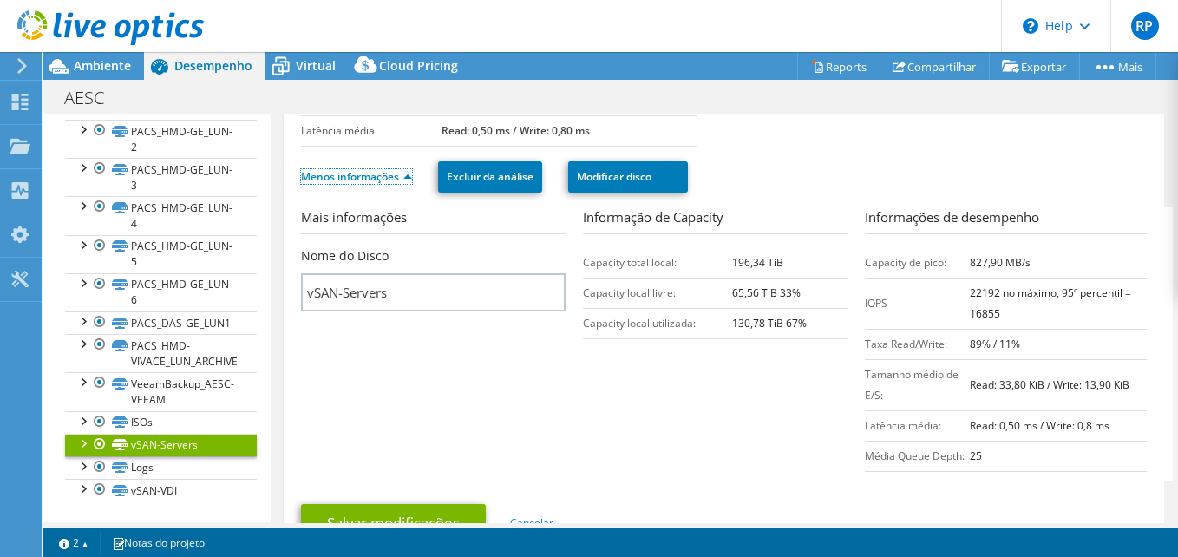
scroll to position [260, 0]
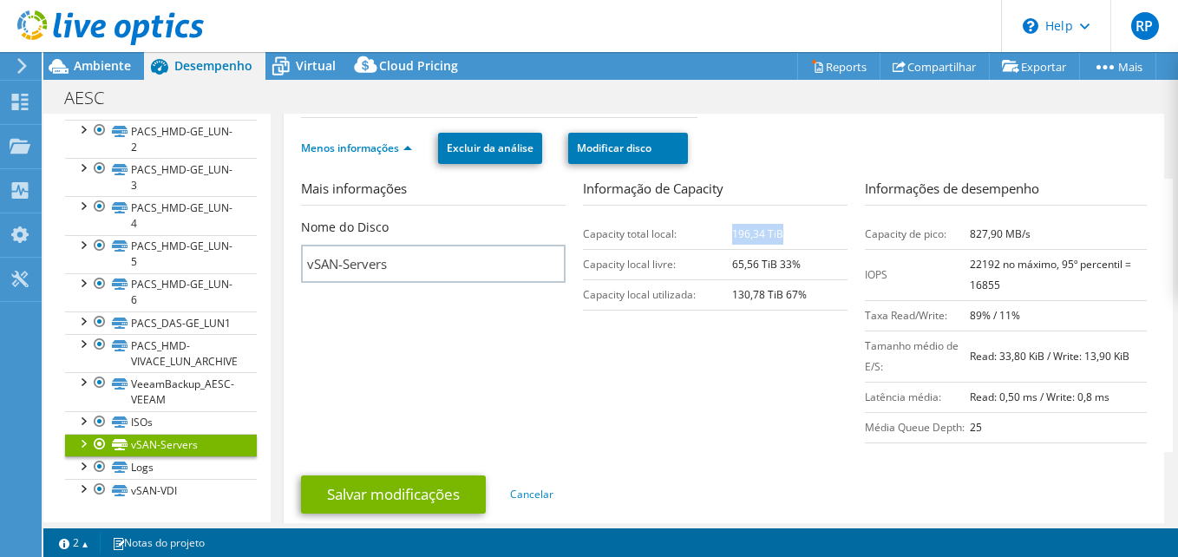
drag, startPoint x: 728, startPoint y: 236, endPoint x: 802, endPoint y: 236, distance: 74.6
click at [802, 236] on td "196,34 TiB" at bounding box center [789, 234] width 115 height 30
drag, startPoint x: 802, startPoint y: 236, endPoint x: 806, endPoint y: 263, distance: 27.1
click at [806, 263] on td "65,56 TiB 33%" at bounding box center [789, 264] width 115 height 30
drag, startPoint x: 806, startPoint y: 263, endPoint x: 807, endPoint y: 290, distance: 26.9
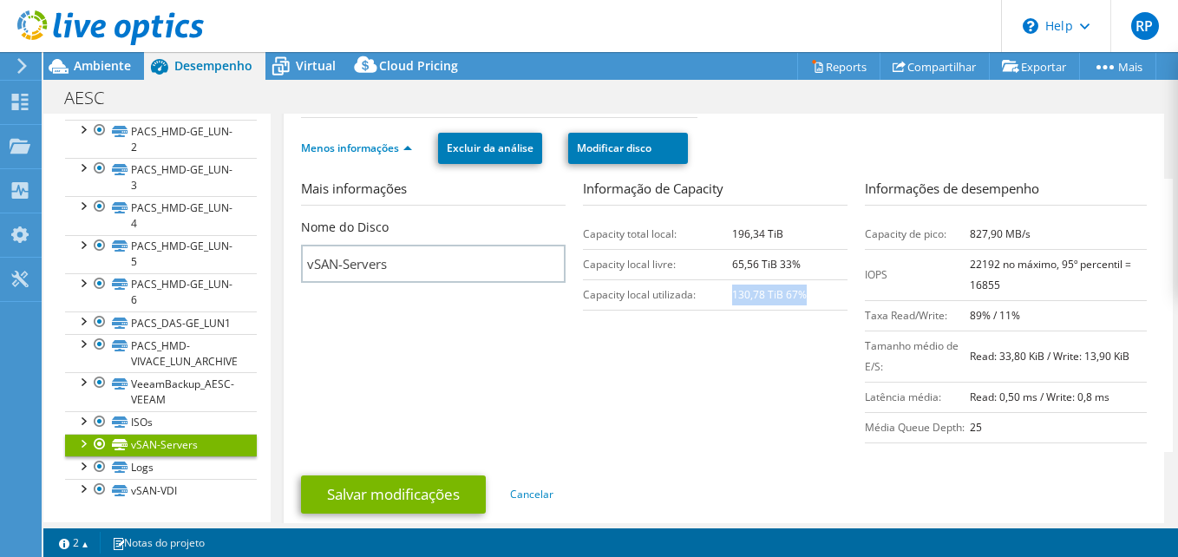
click at [807, 290] on td "130,78 TiB 67%" at bounding box center [789, 294] width 115 height 30
drag, startPoint x: 807, startPoint y: 290, endPoint x: 731, endPoint y: 401, distance: 134.7
click at [731, 401] on section "Mais informações Nome do Disco vSAN-Servers Informação de Capacity Capacity tot…" at bounding box center [728, 315] width 854 height 273
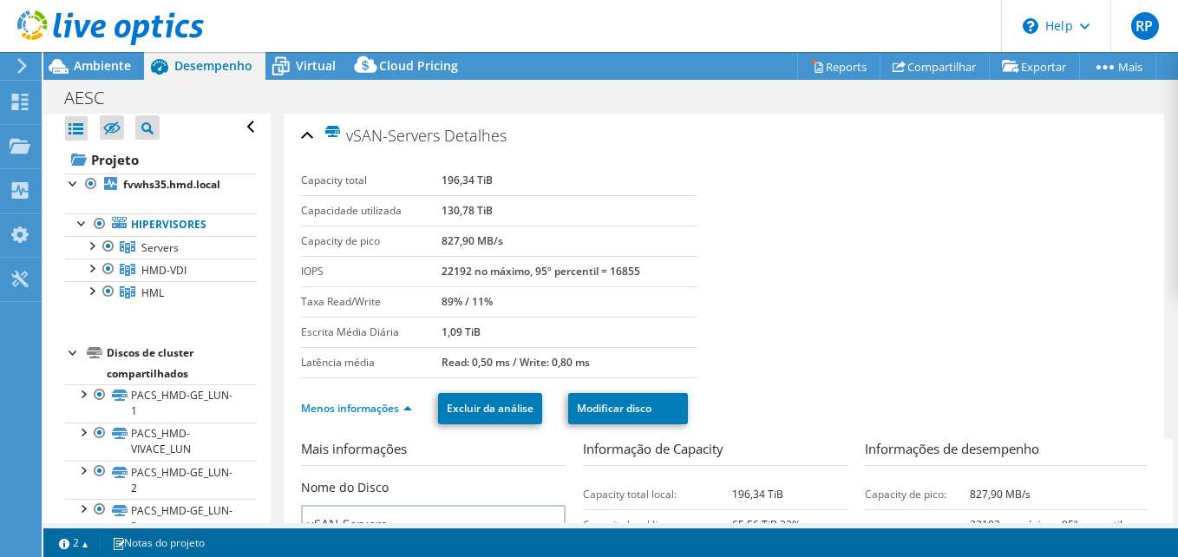
scroll to position [0, 0]
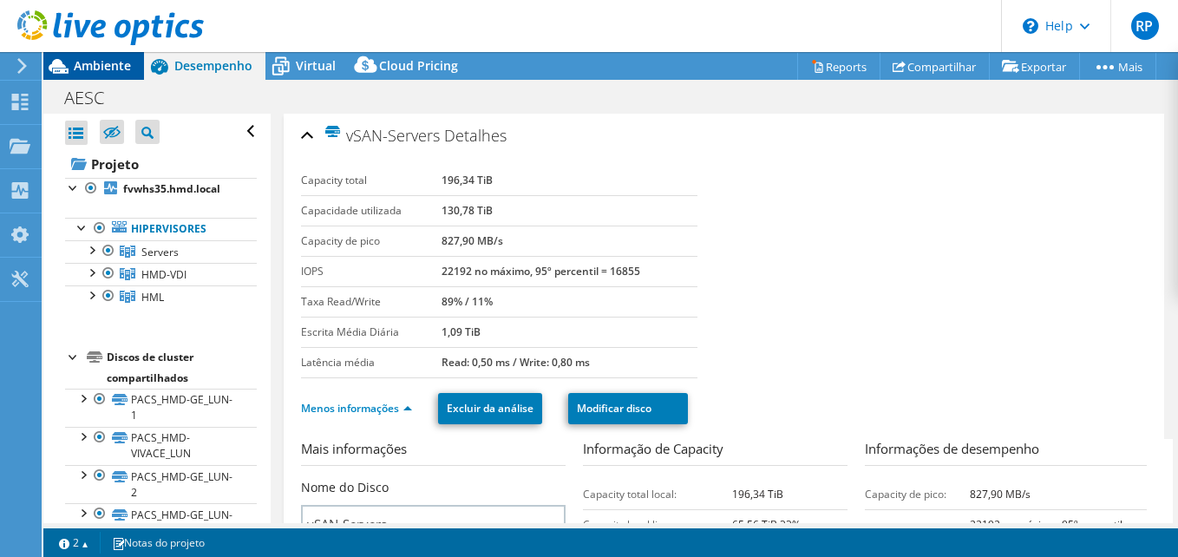
click at [103, 75] on div "Ambiente" at bounding box center [93, 66] width 101 height 28
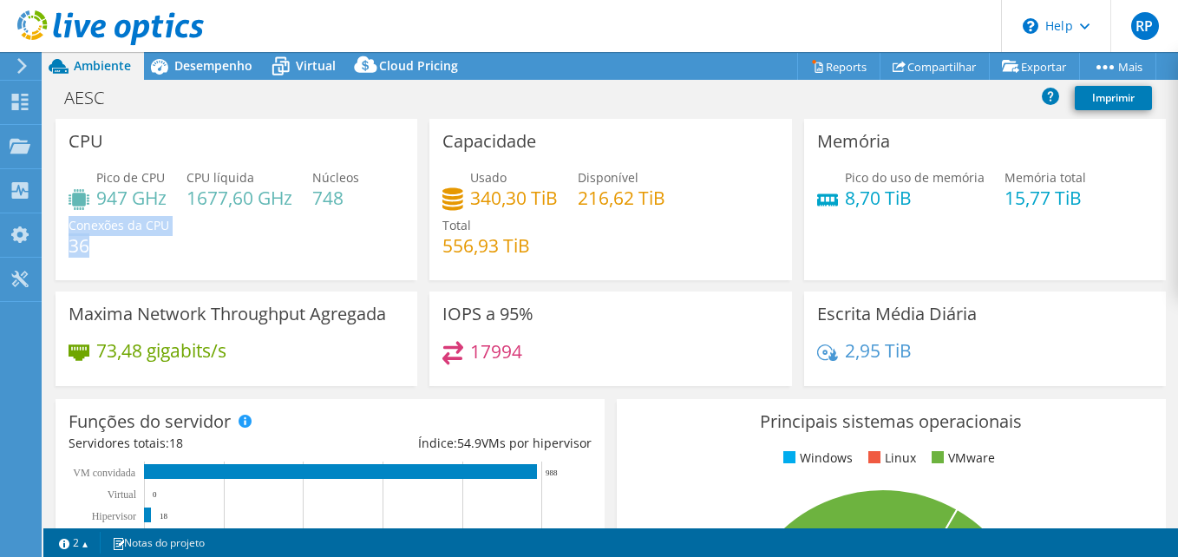
drag, startPoint x: 95, startPoint y: 247, endPoint x: 63, endPoint y: 247, distance: 32.1
click at [63, 247] on div "CPU Pico de CPU 947 GHz CPU líquida 1677,60 GHz Núcleos 748 Conexões da CPU 36" at bounding box center [237, 199] width 362 height 161
drag, startPoint x: 63, startPoint y: 247, endPoint x: 210, endPoint y: 262, distance: 147.3
click at [210, 262] on div "Pico de CPU 947 GHz CPU líquida 1677,60 GHz Núcleos 748 Conexões da CPU 36" at bounding box center [237, 220] width 336 height 104
drag, startPoint x: 120, startPoint y: 251, endPoint x: 66, endPoint y: 233, distance: 56.5
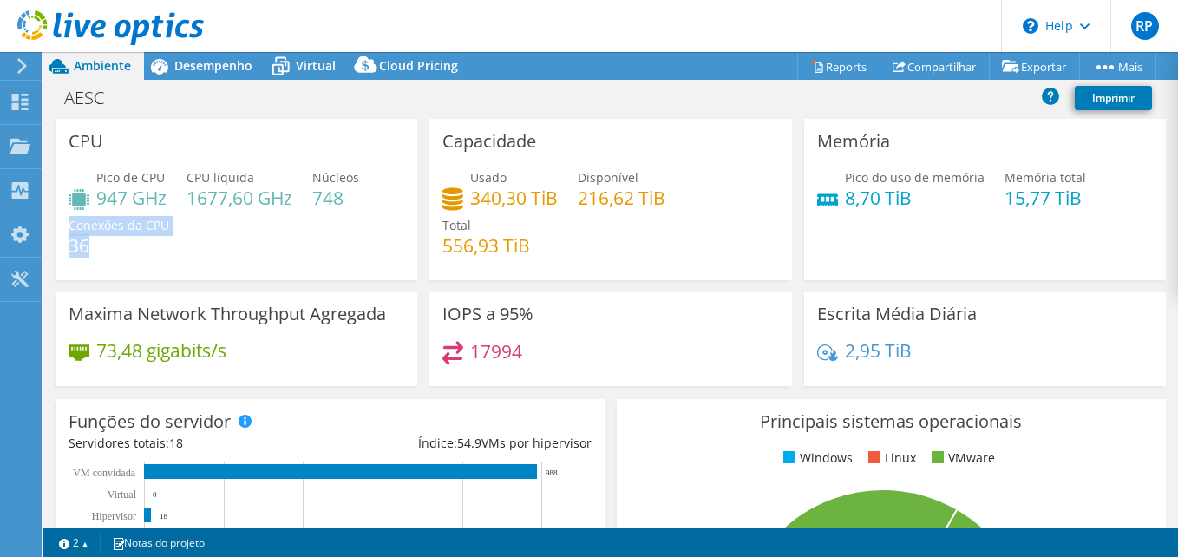
click at [66, 233] on div "CPU Pico de CPU 947 GHz CPU líquida 1677,60 GHz Núcleos 748 Conexões da CPU 36" at bounding box center [237, 199] width 362 height 161
drag, startPoint x: 66, startPoint y: 233, endPoint x: 180, endPoint y: 244, distance: 114.1
click at [180, 244] on div "Pico de CPU 947 GHz CPU líquida 1677,60 GHz Núcleos 748 Conexões da CPU 36" at bounding box center [237, 220] width 336 height 104
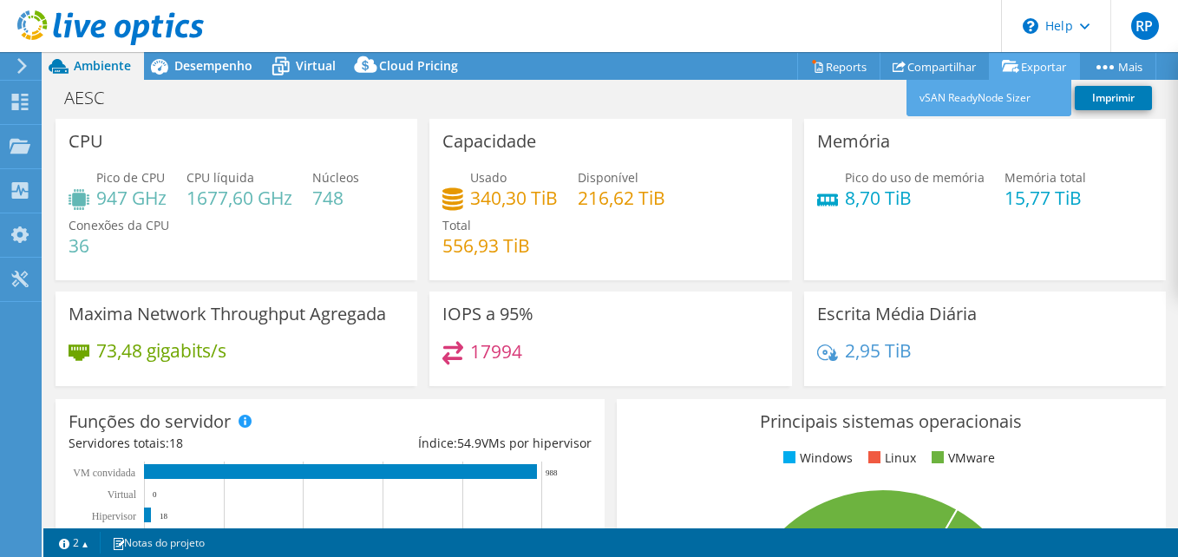
click at [1036, 67] on link "Exportar" at bounding box center [1034, 66] width 91 height 27
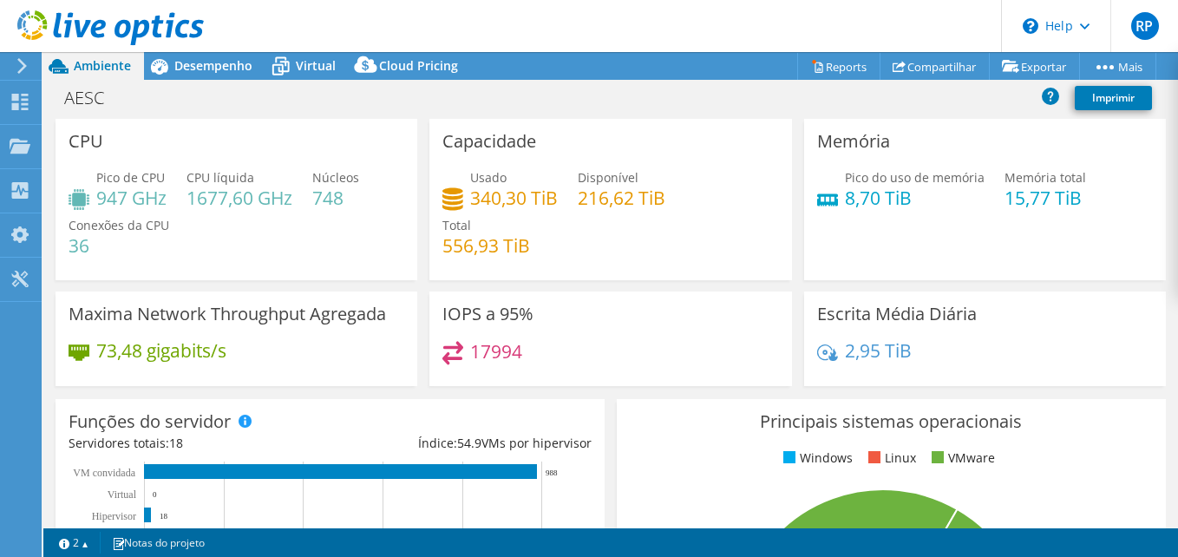
click at [669, 103] on div "AESC Imprimir" at bounding box center [610, 98] width 1134 height 32
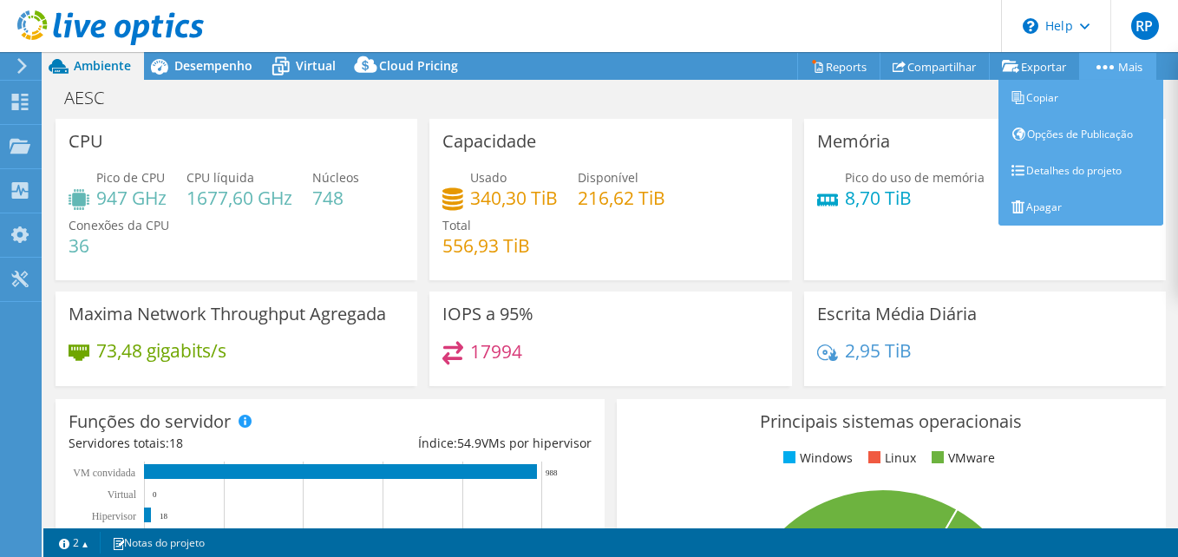
click at [1126, 66] on link "Mais" at bounding box center [1117, 66] width 77 height 27
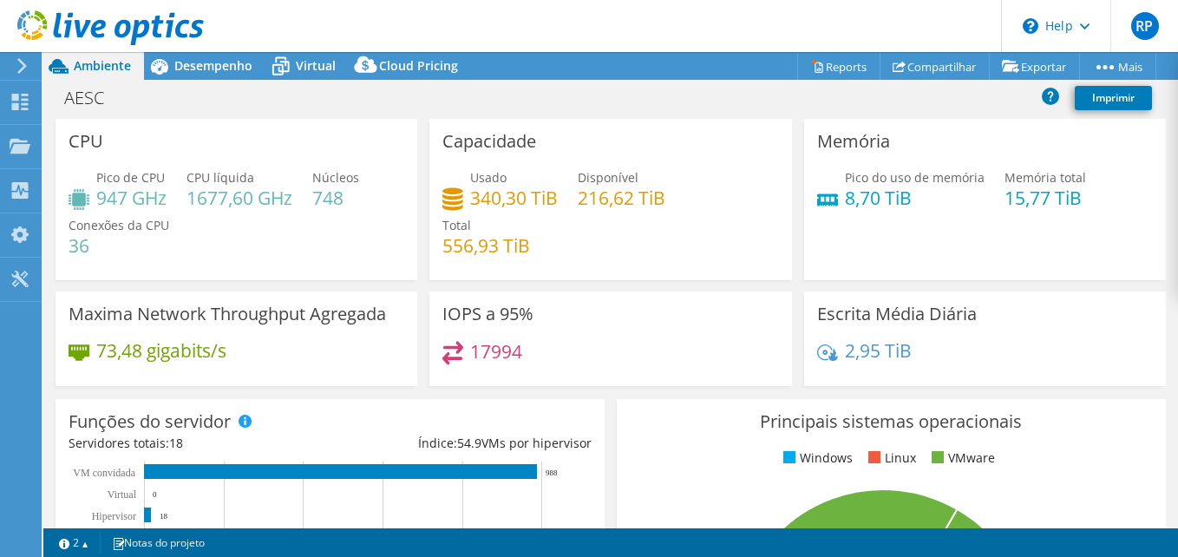
click at [548, 101] on div "AESC Imprimir" at bounding box center [610, 98] width 1134 height 32
click at [228, 52] on div "Desempenho" at bounding box center [204, 66] width 121 height 28
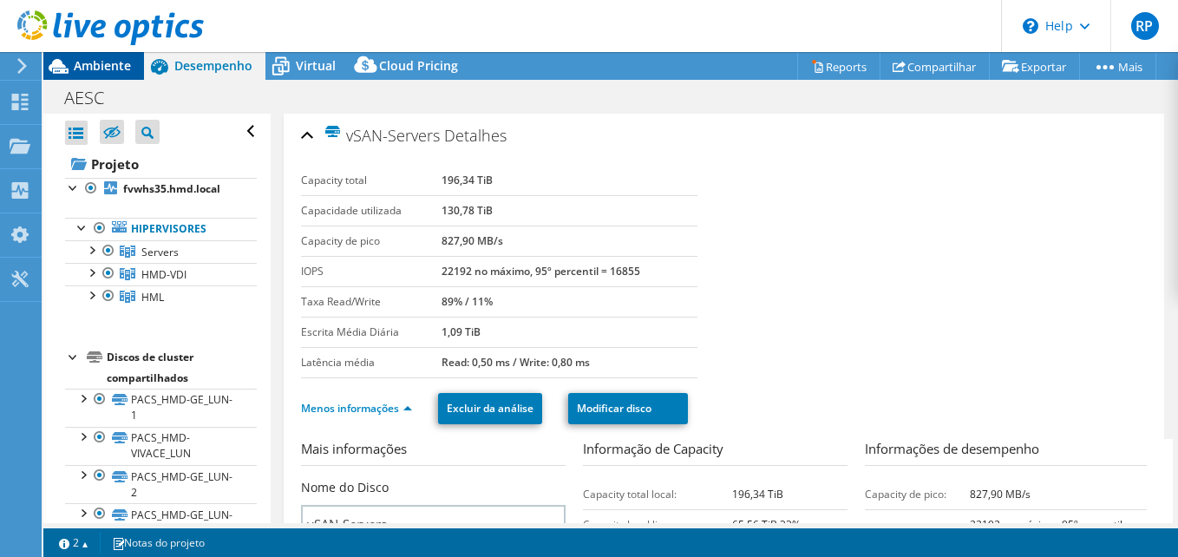
click at [121, 73] on span "Ambiente" at bounding box center [102, 65] width 57 height 16
